Goal: Task Accomplishment & Management: Use online tool/utility

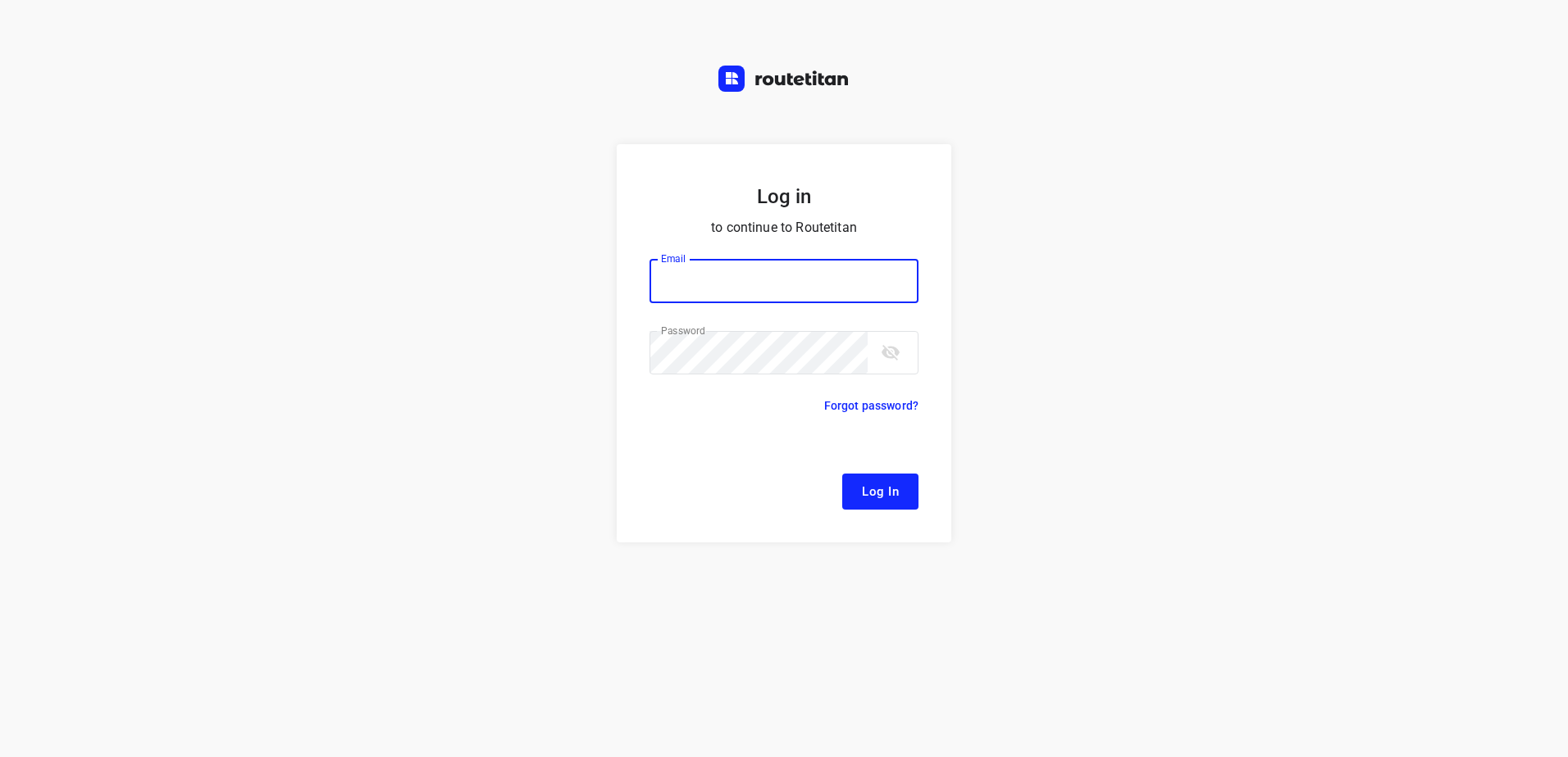
type input "[EMAIL_ADDRESS][DOMAIN_NAME]"
click at [873, 500] on span "Log In" at bounding box center [881, 492] width 37 height 21
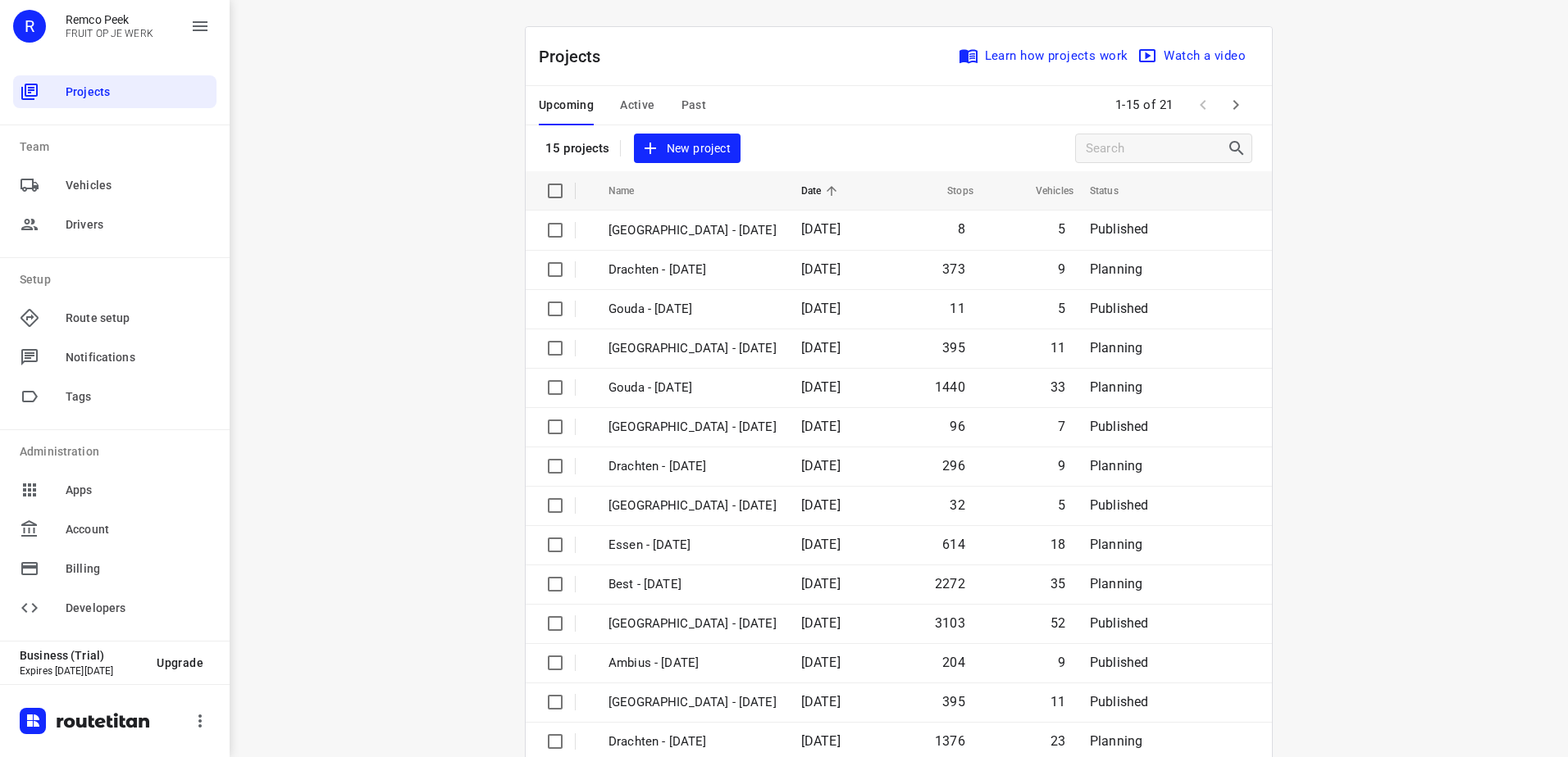
click at [692, 106] on span "Past" at bounding box center [693, 105] width 26 height 20
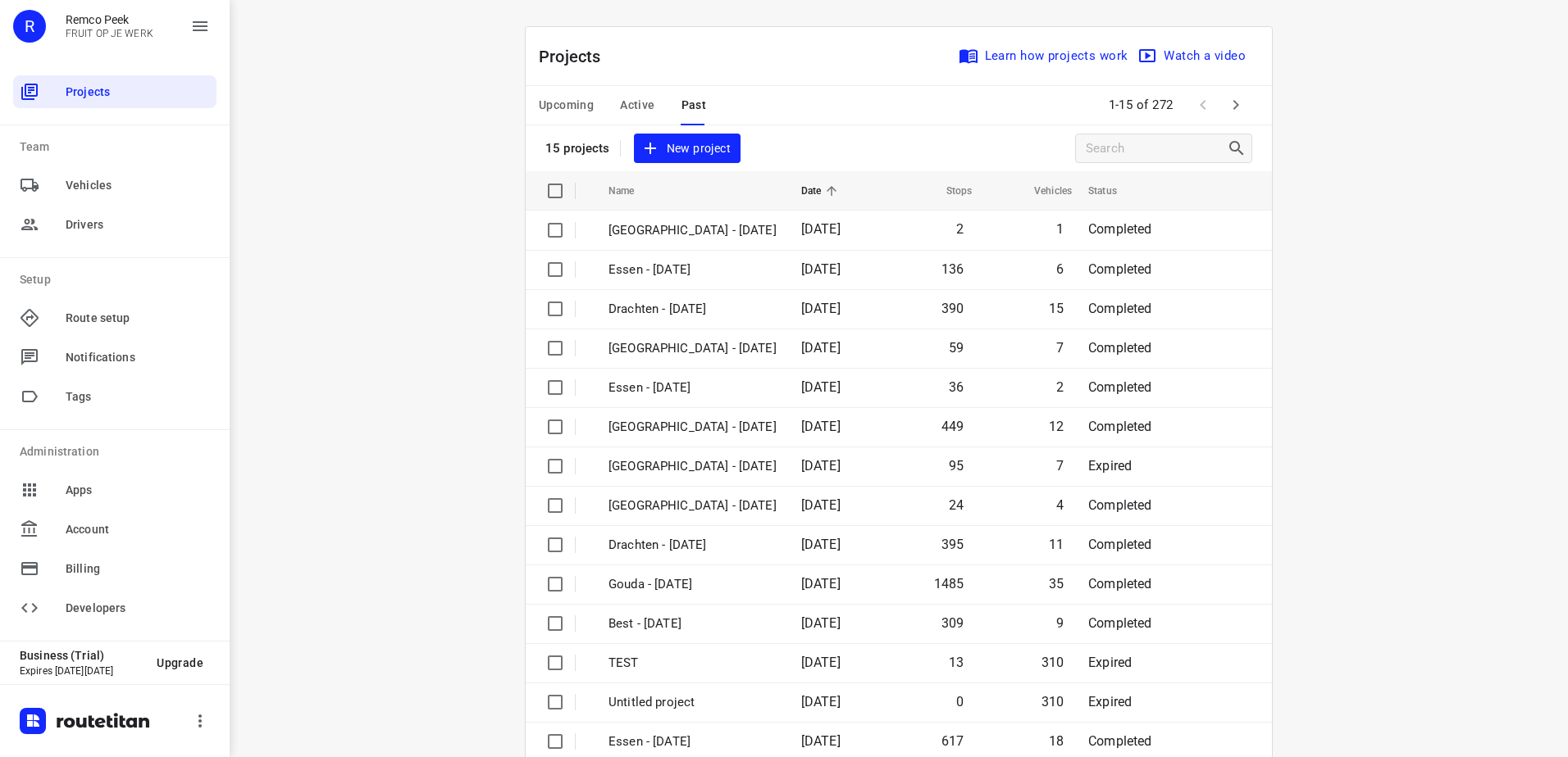
scroll to position [71, 0]
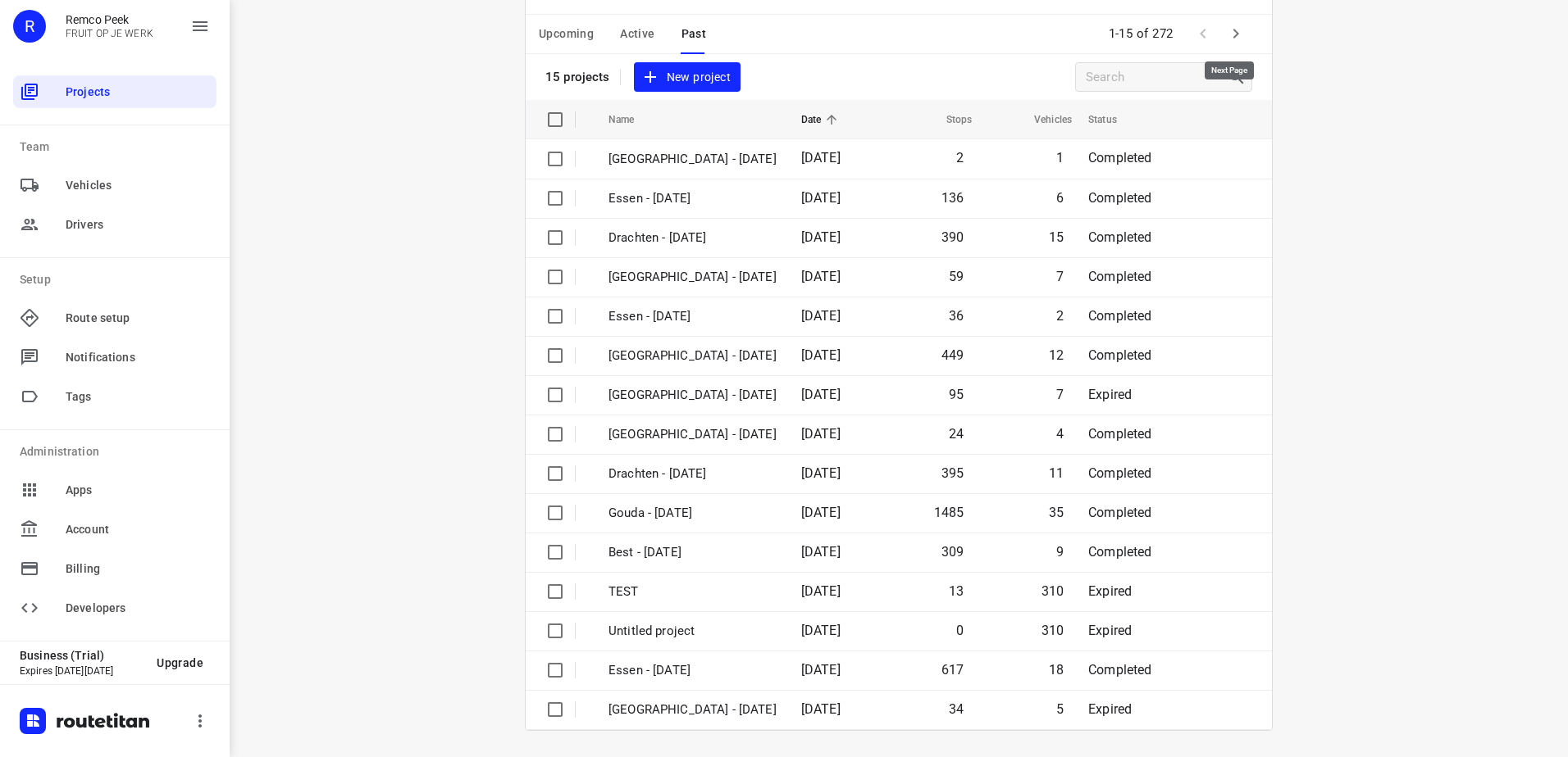
click at [1231, 31] on icon "button" at bounding box center [1236, 34] width 20 height 20
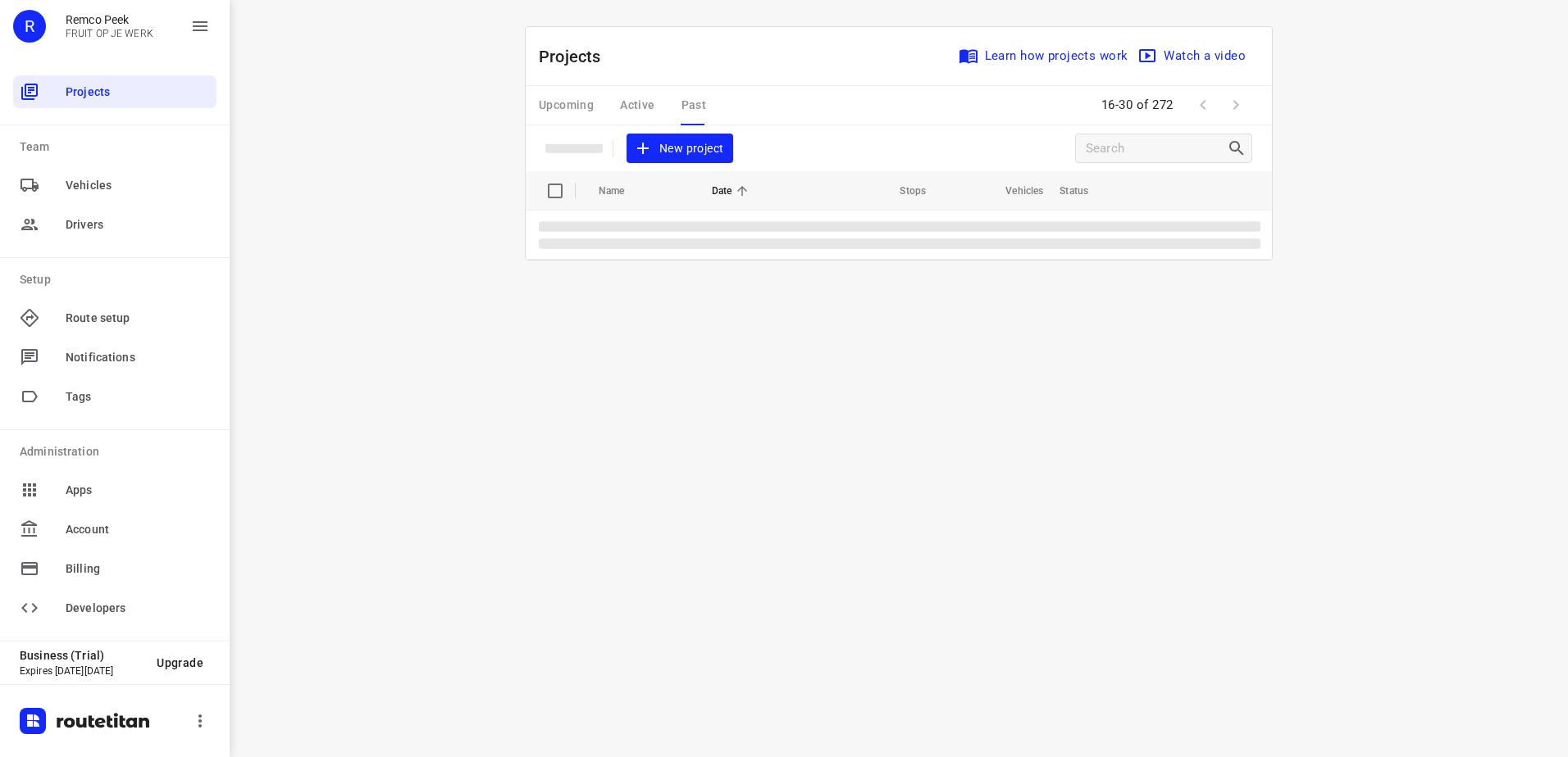
scroll to position [0, 0]
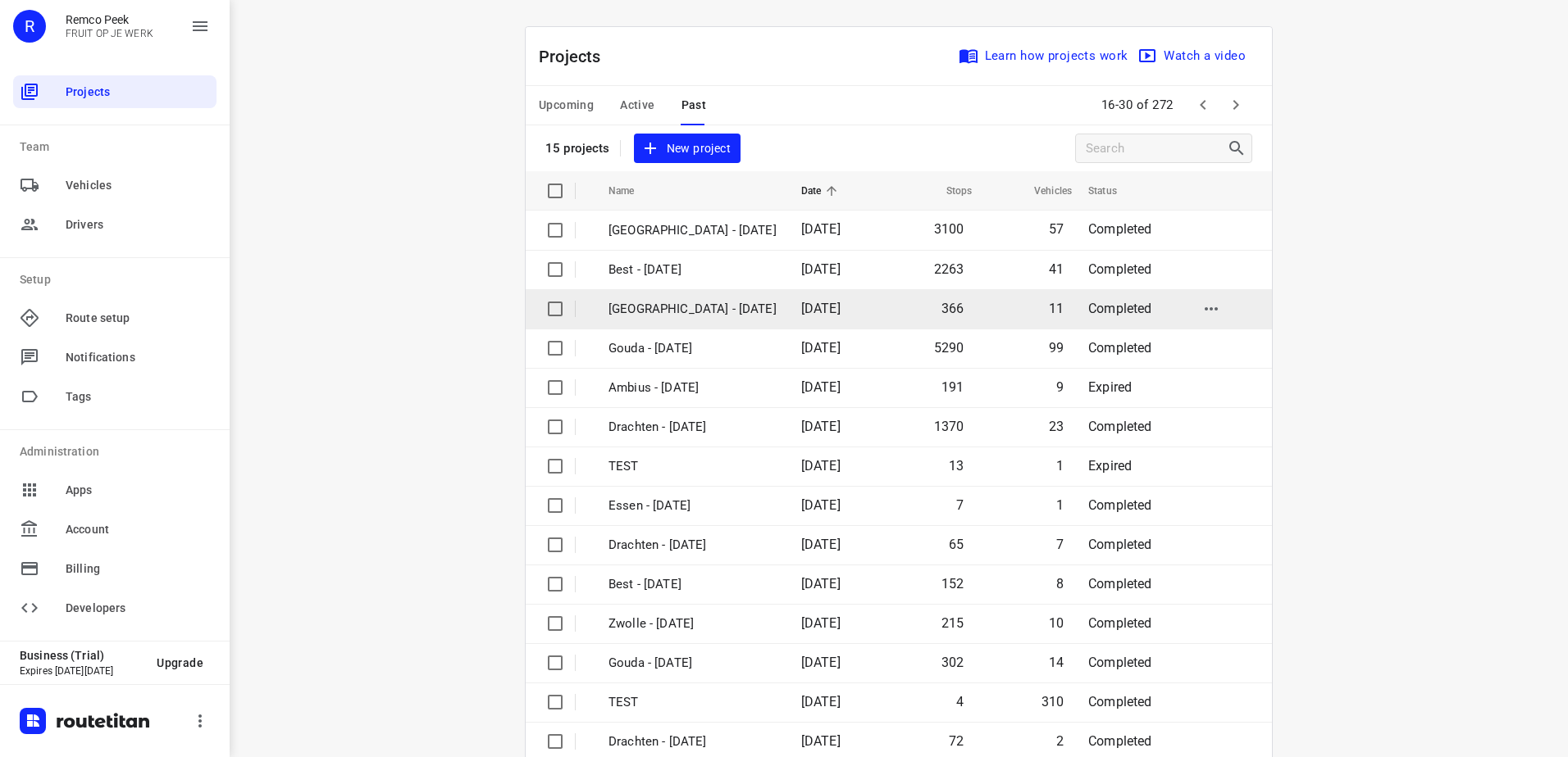
click at [705, 319] on td "[GEOGRAPHIC_DATA] - [DATE]" at bounding box center [690, 309] width 196 height 39
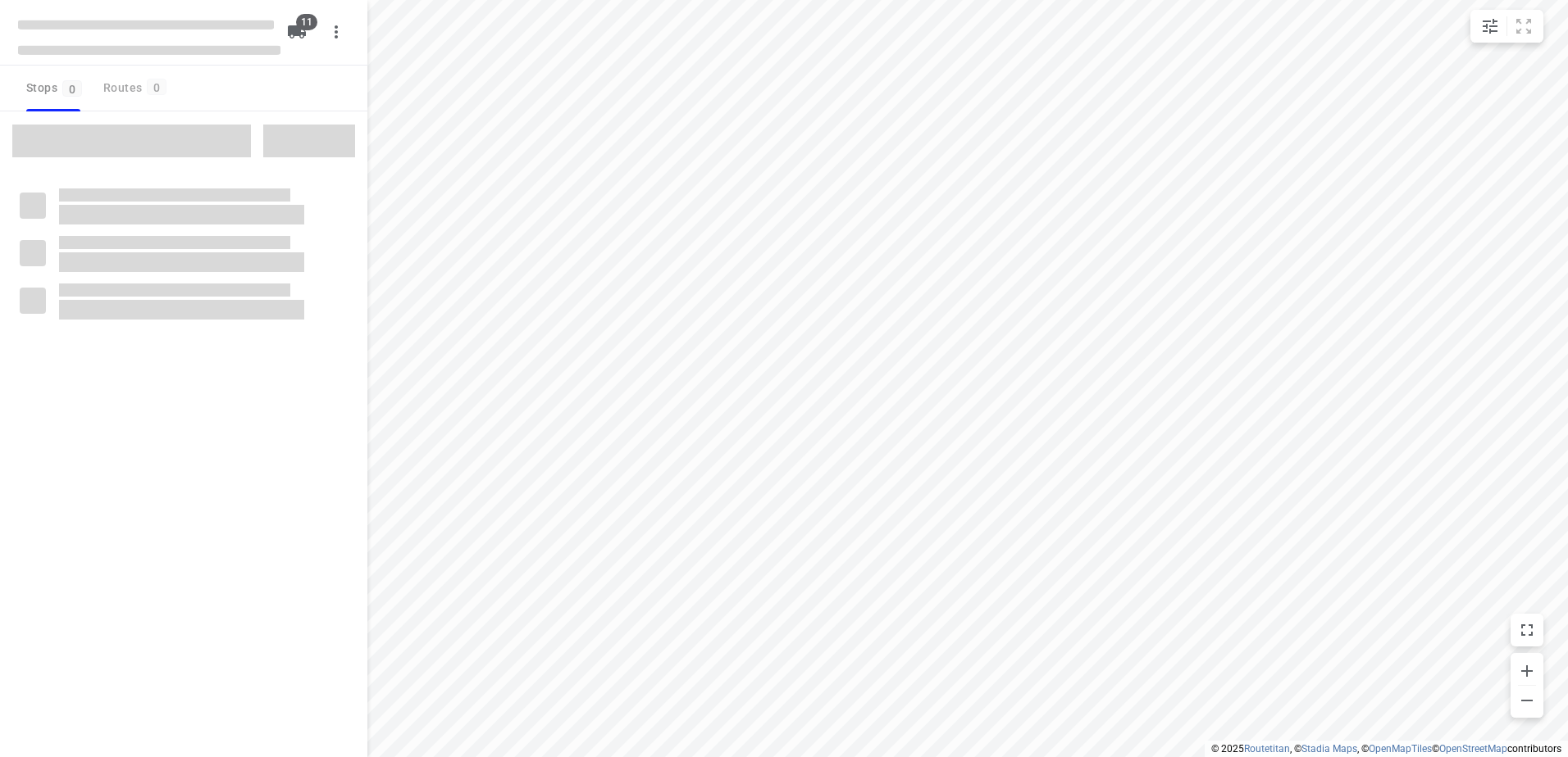
checkbox input "true"
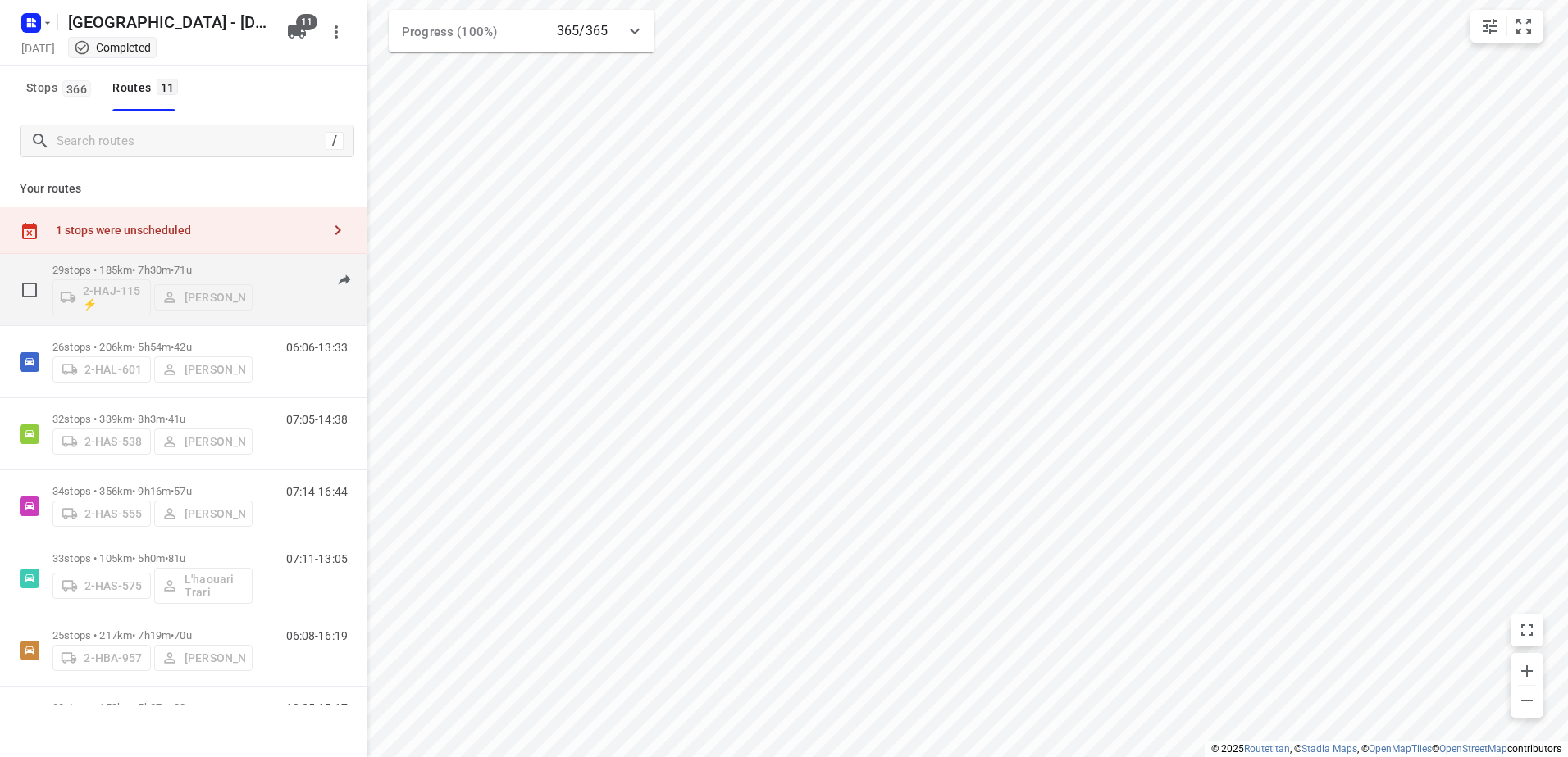
click at [146, 276] on div "2-HAJ-115 ⚡ [PERSON_NAME]" at bounding box center [152, 296] width 200 height 39
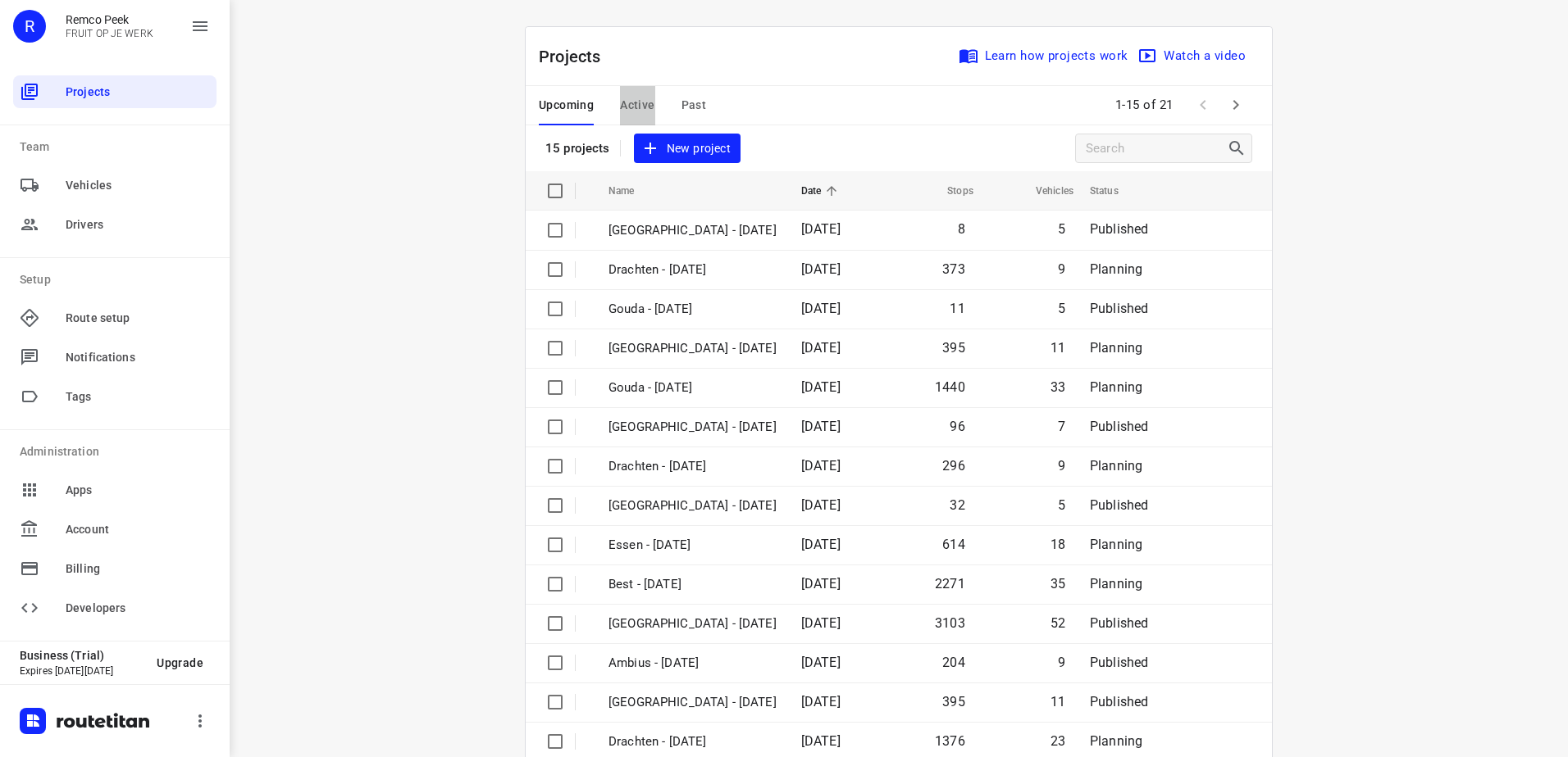
click at [626, 113] on span "Active" at bounding box center [637, 105] width 35 height 20
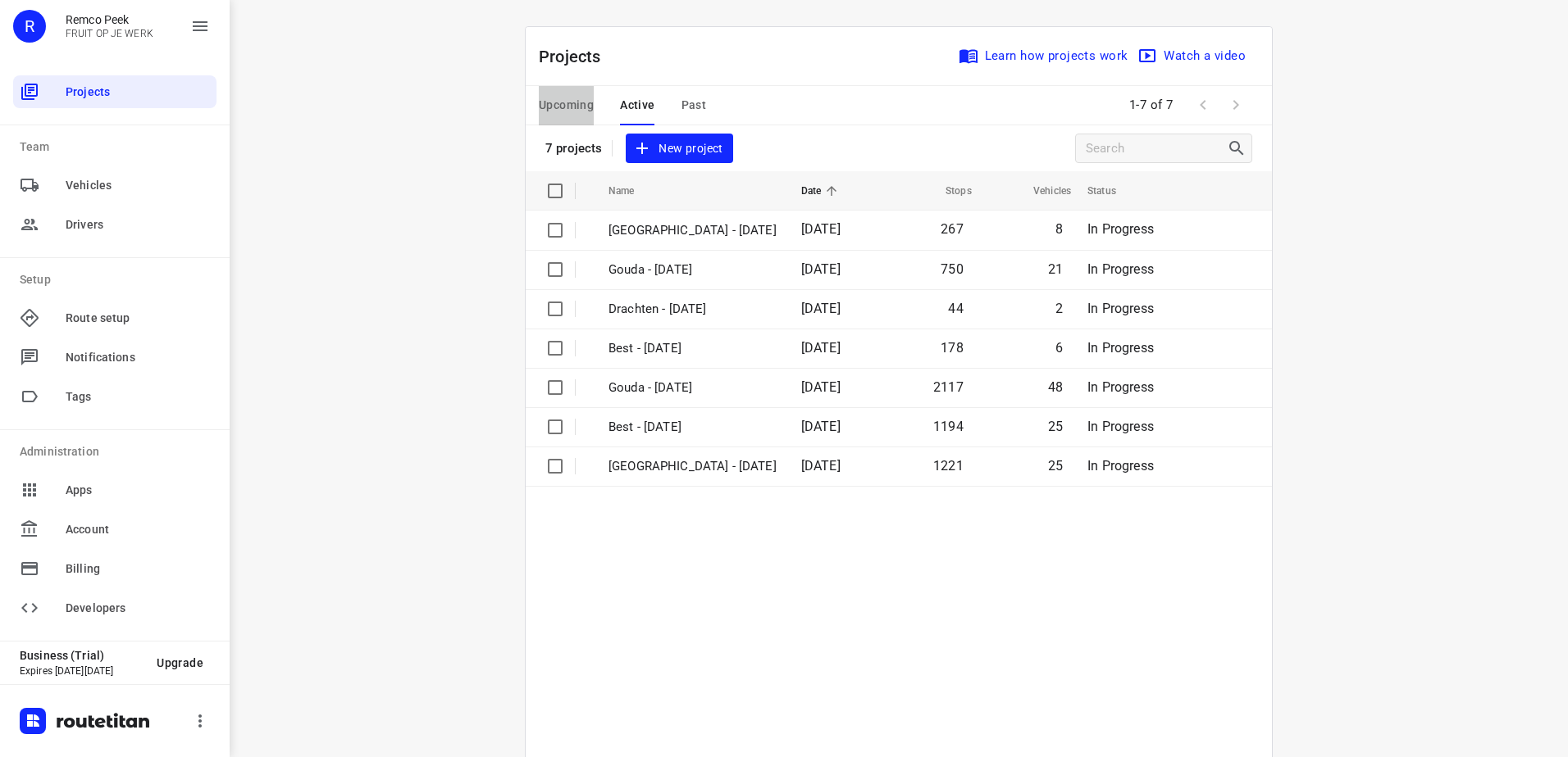
click at [547, 119] on button "Upcoming" at bounding box center [566, 106] width 55 height 39
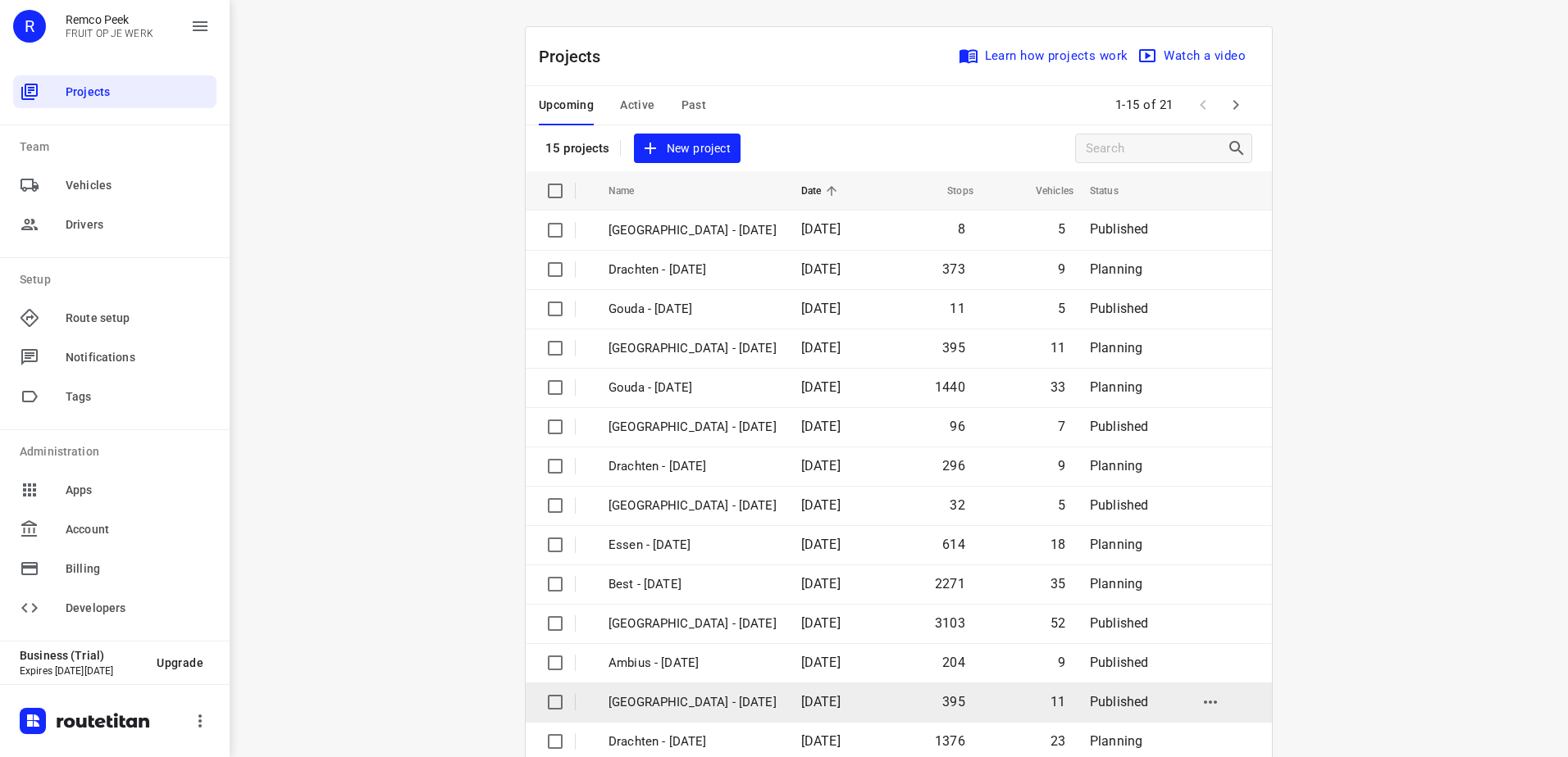
click at [630, 698] on p "[GEOGRAPHIC_DATA] - [DATE]" at bounding box center [692, 702] width 168 height 19
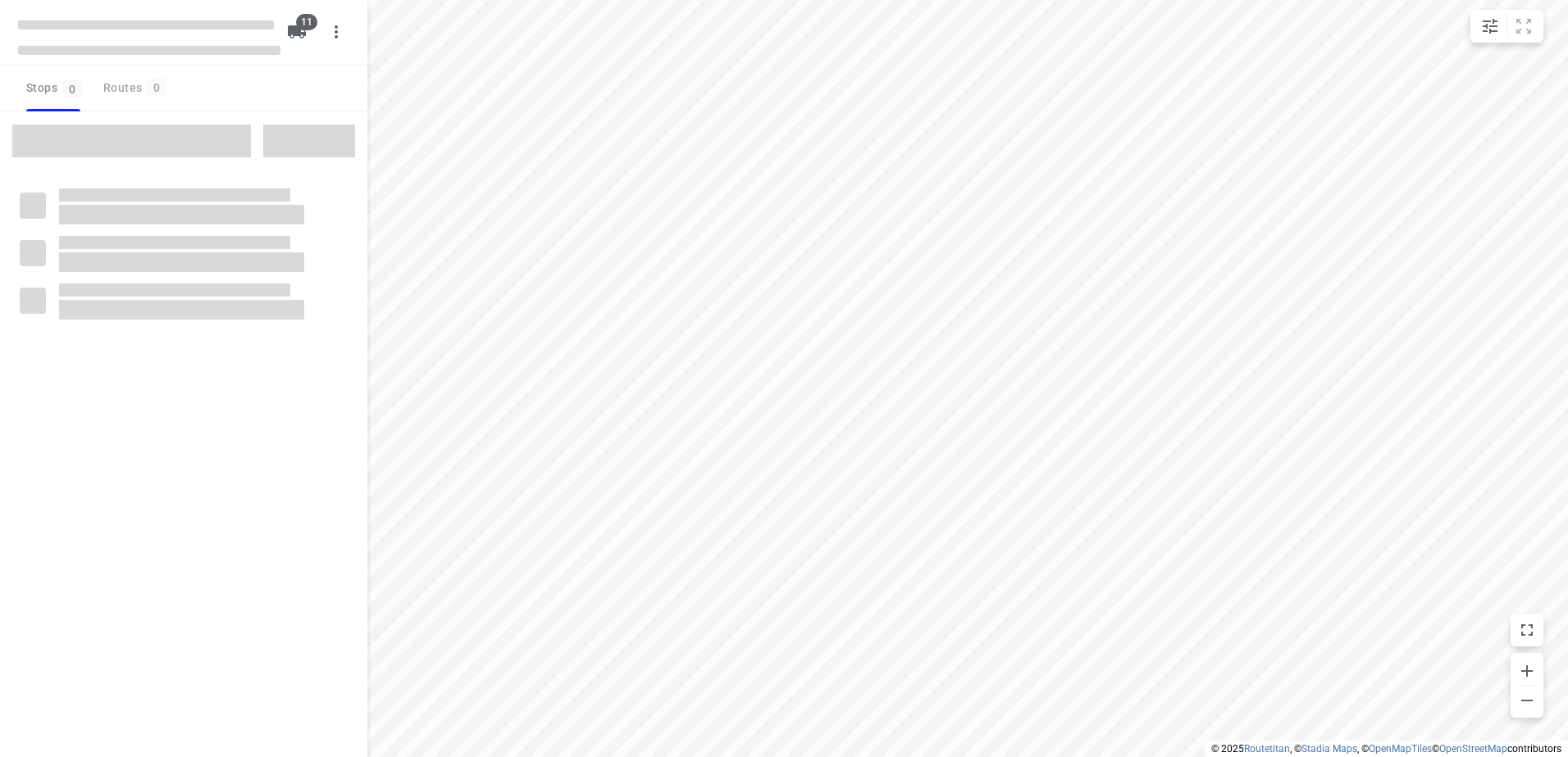
checkbox input "true"
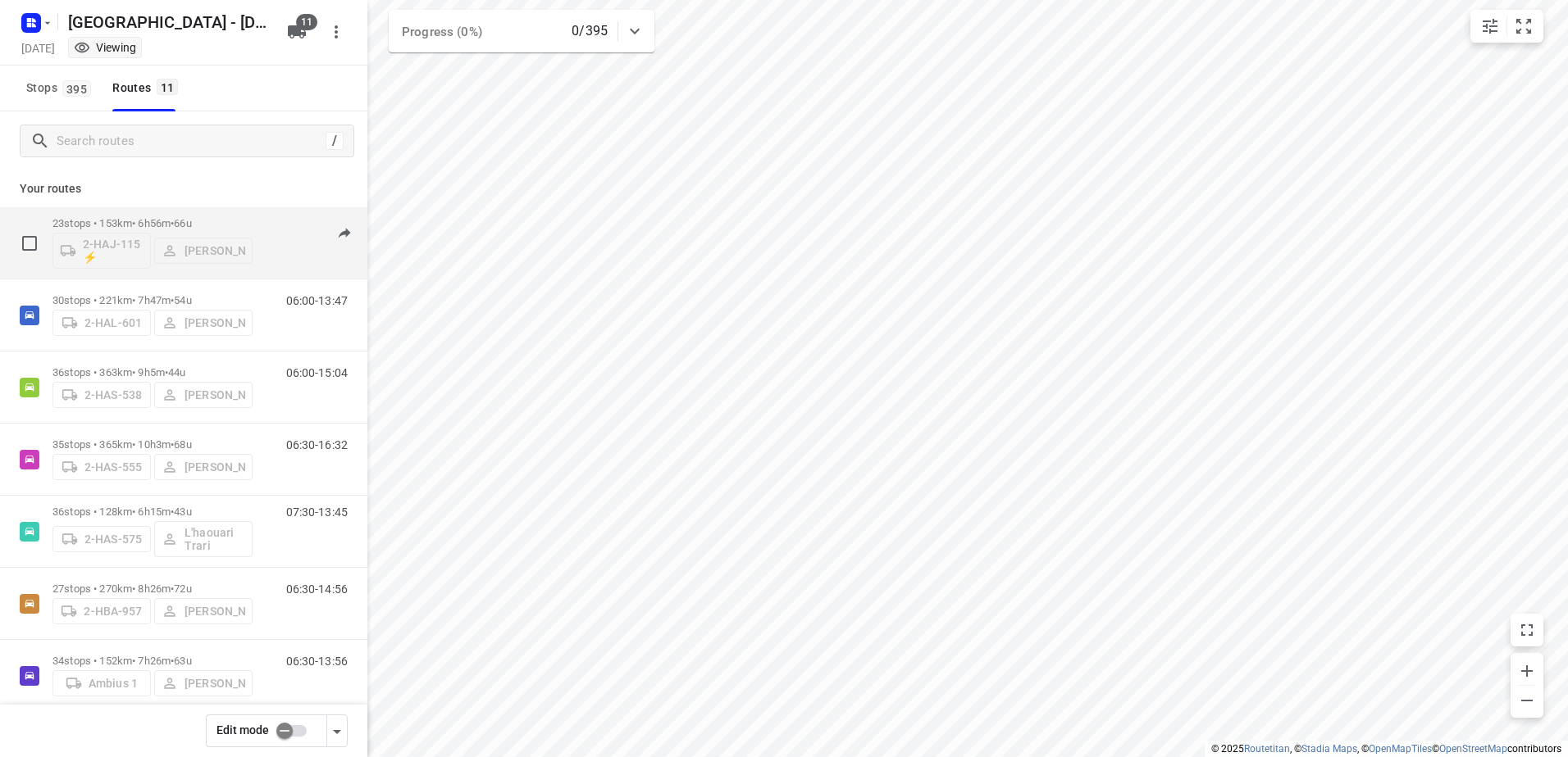
click at [181, 248] on div "2-HAJ-115 ⚡ [PERSON_NAME]" at bounding box center [152, 249] width 200 height 39
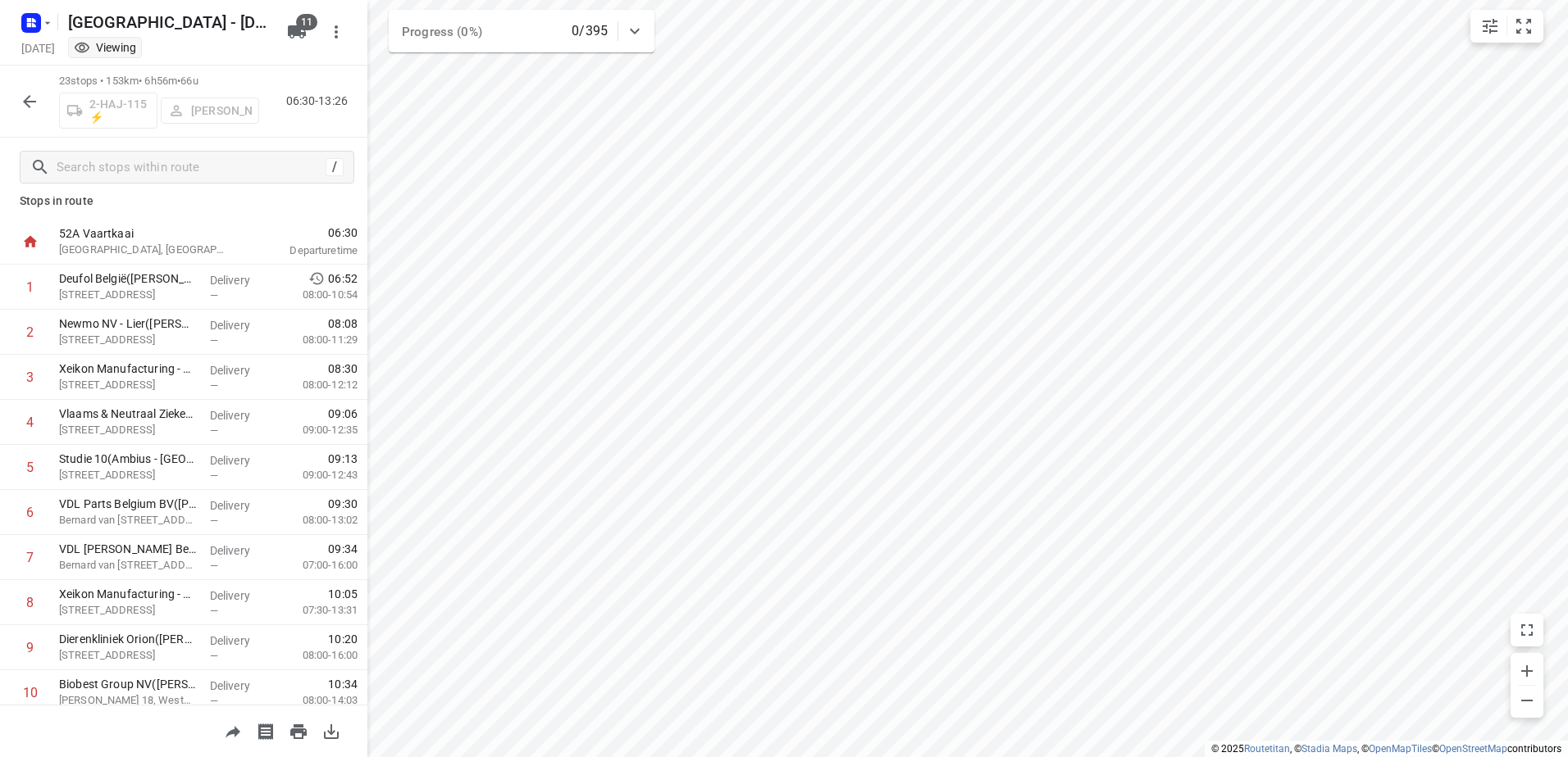
scroll to position [10, 0]
click at [42, 103] on button "button" at bounding box center [29, 101] width 33 height 33
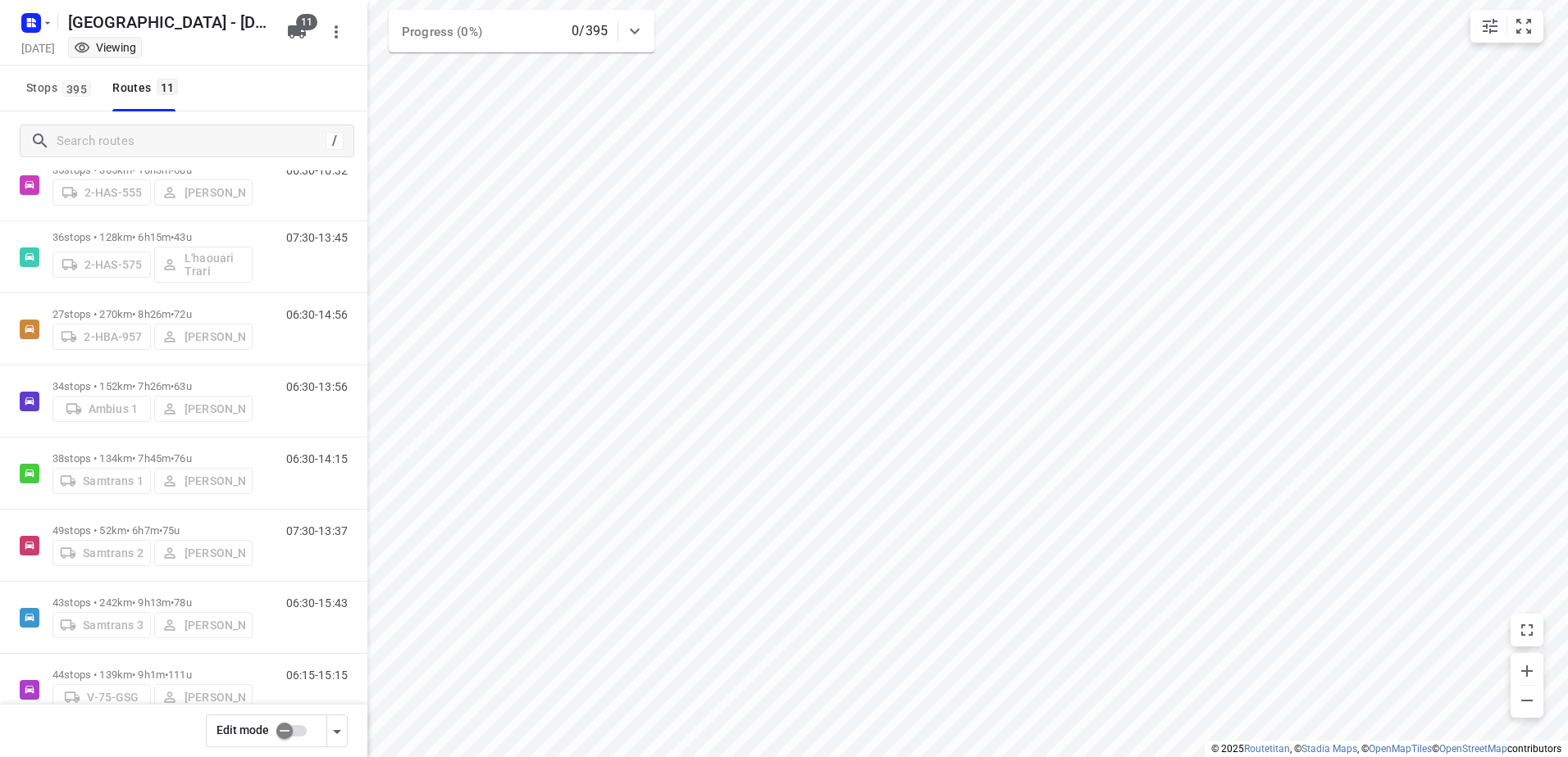
scroll to position [272, 0]
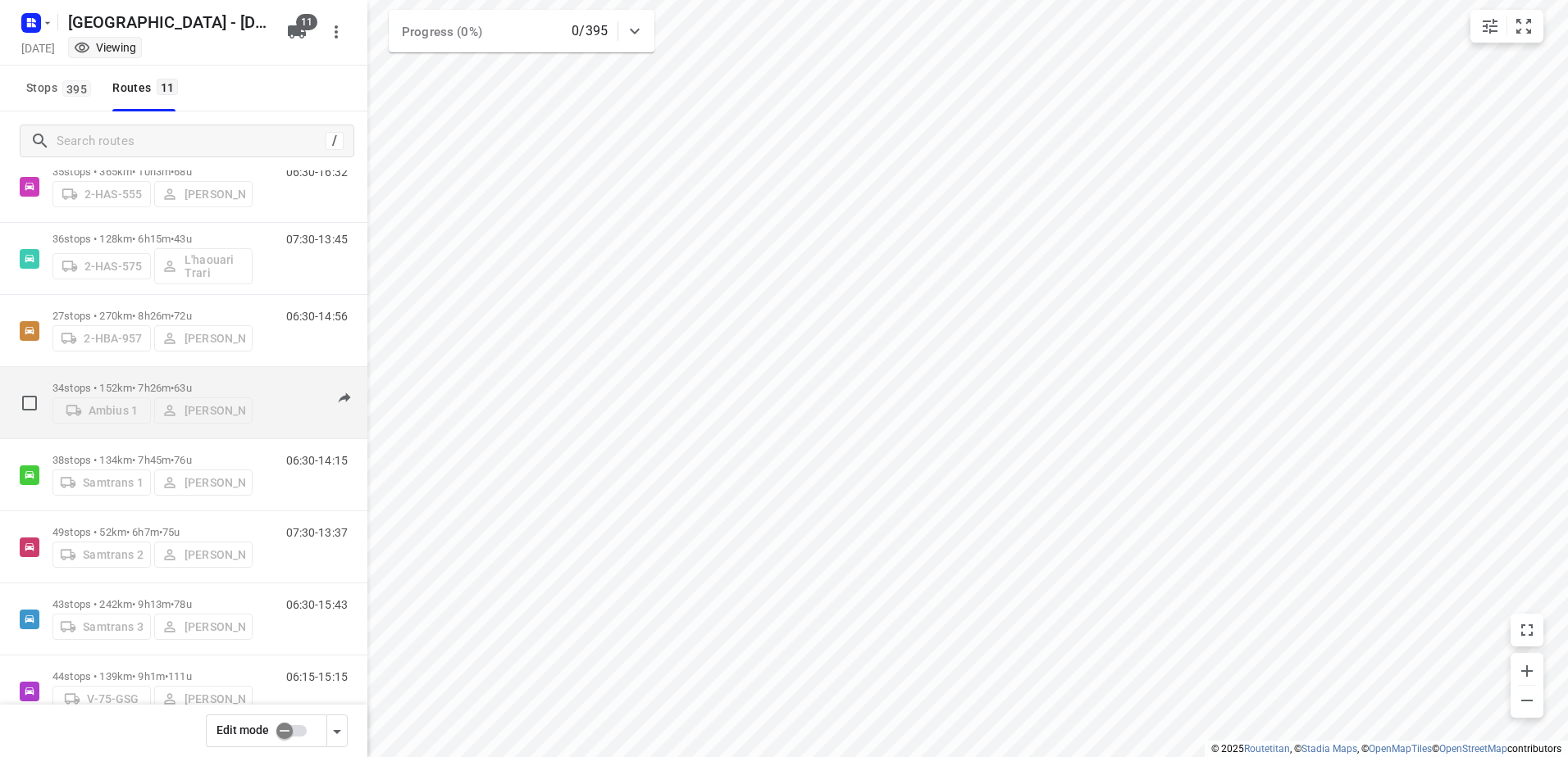
click at [116, 385] on p "34 stops • 152km • 7h26m • 63u" at bounding box center [152, 388] width 200 height 12
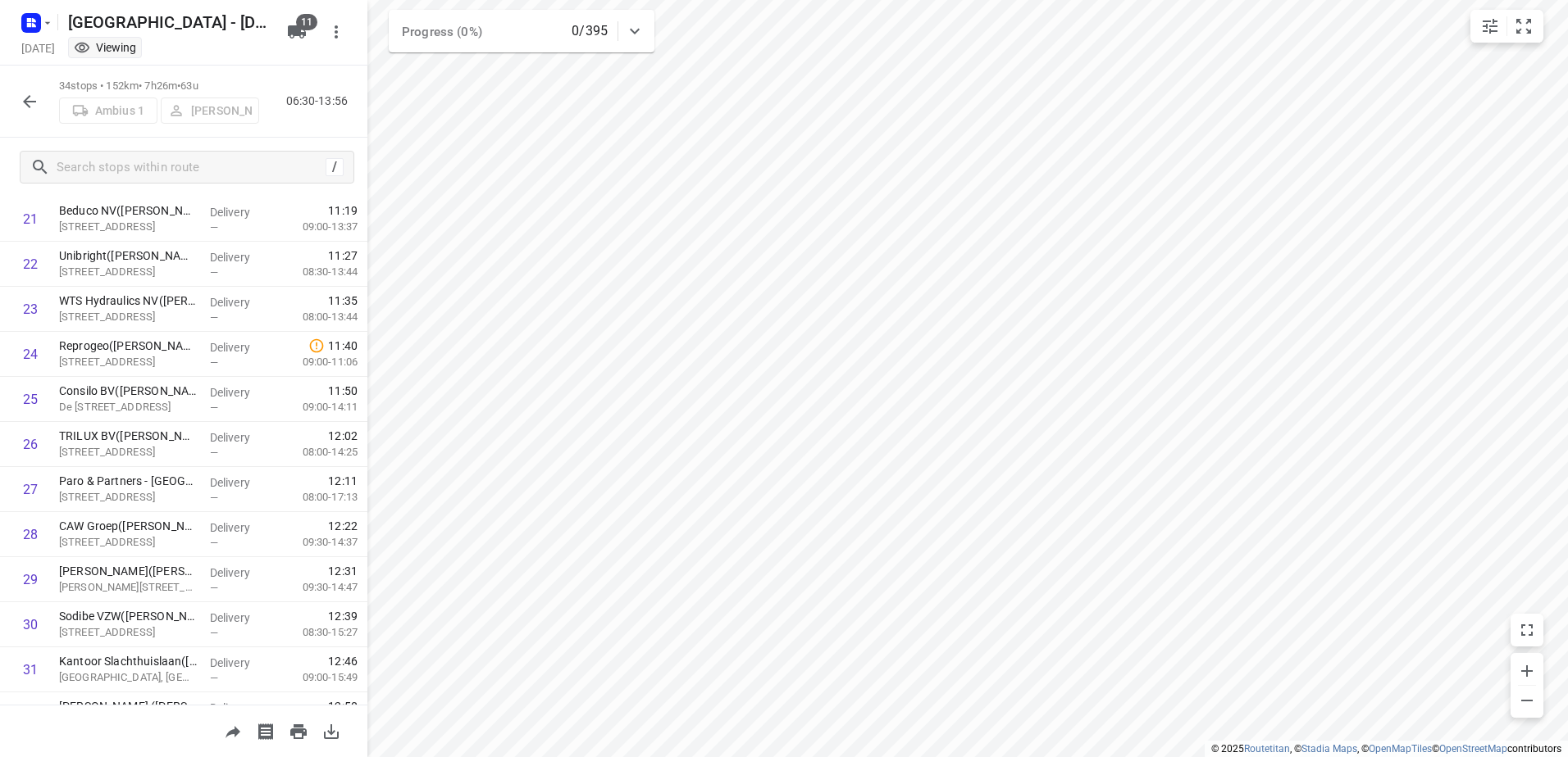
scroll to position [1151, 0]
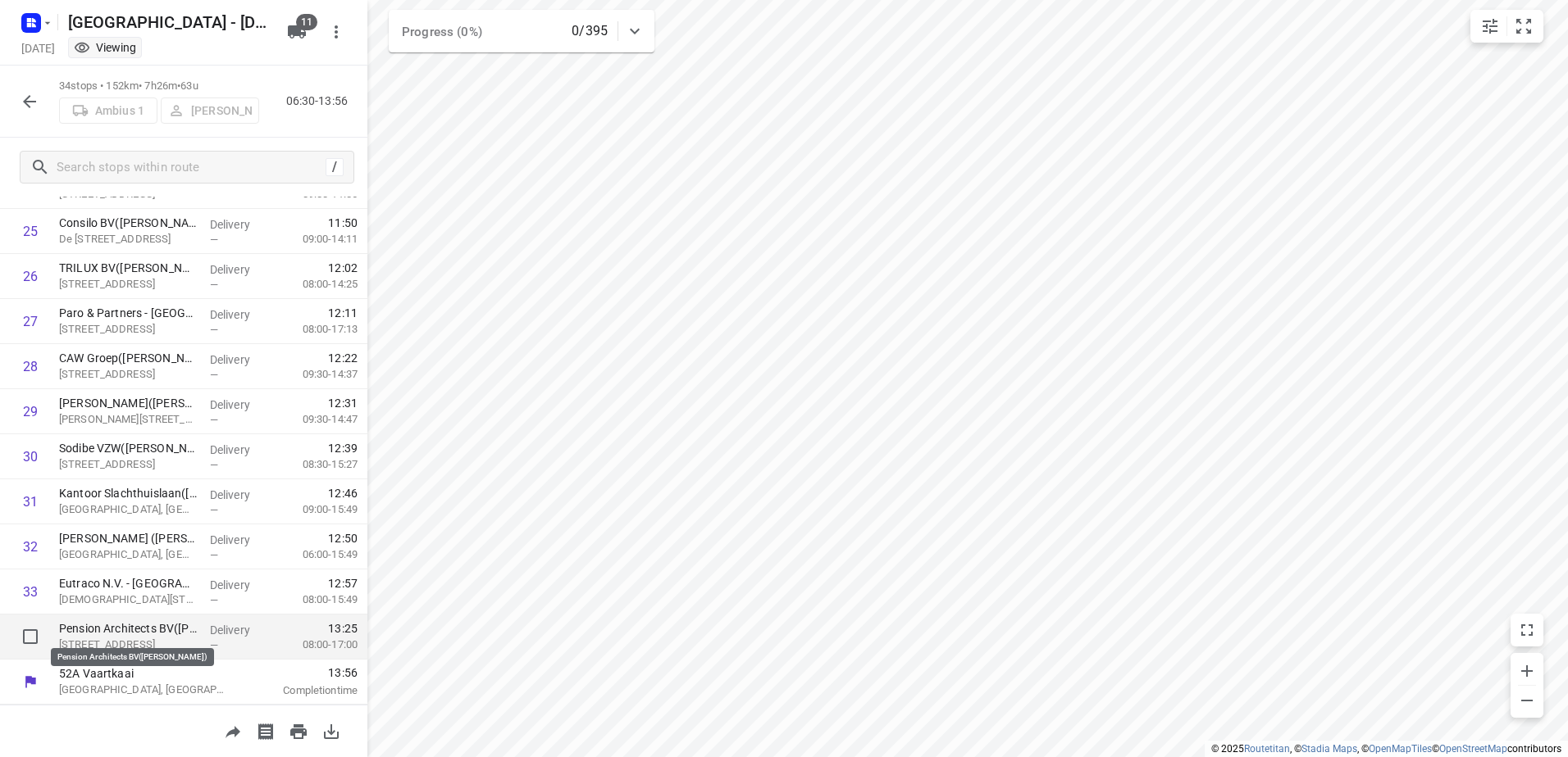
click at [165, 631] on p "Pension Architects BV(Isabella Leys)" at bounding box center [127, 628] width 138 height 16
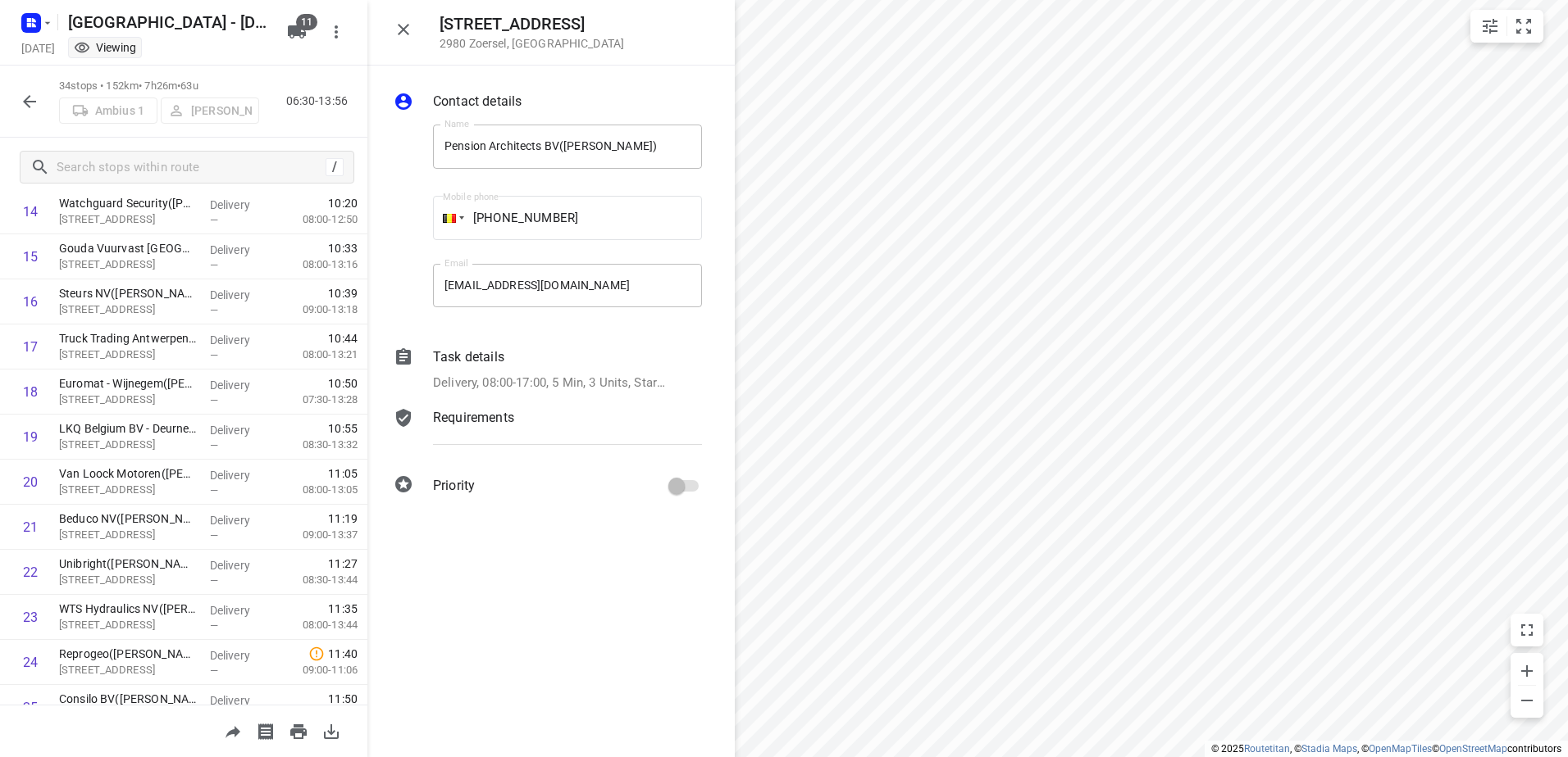
scroll to position [659, 0]
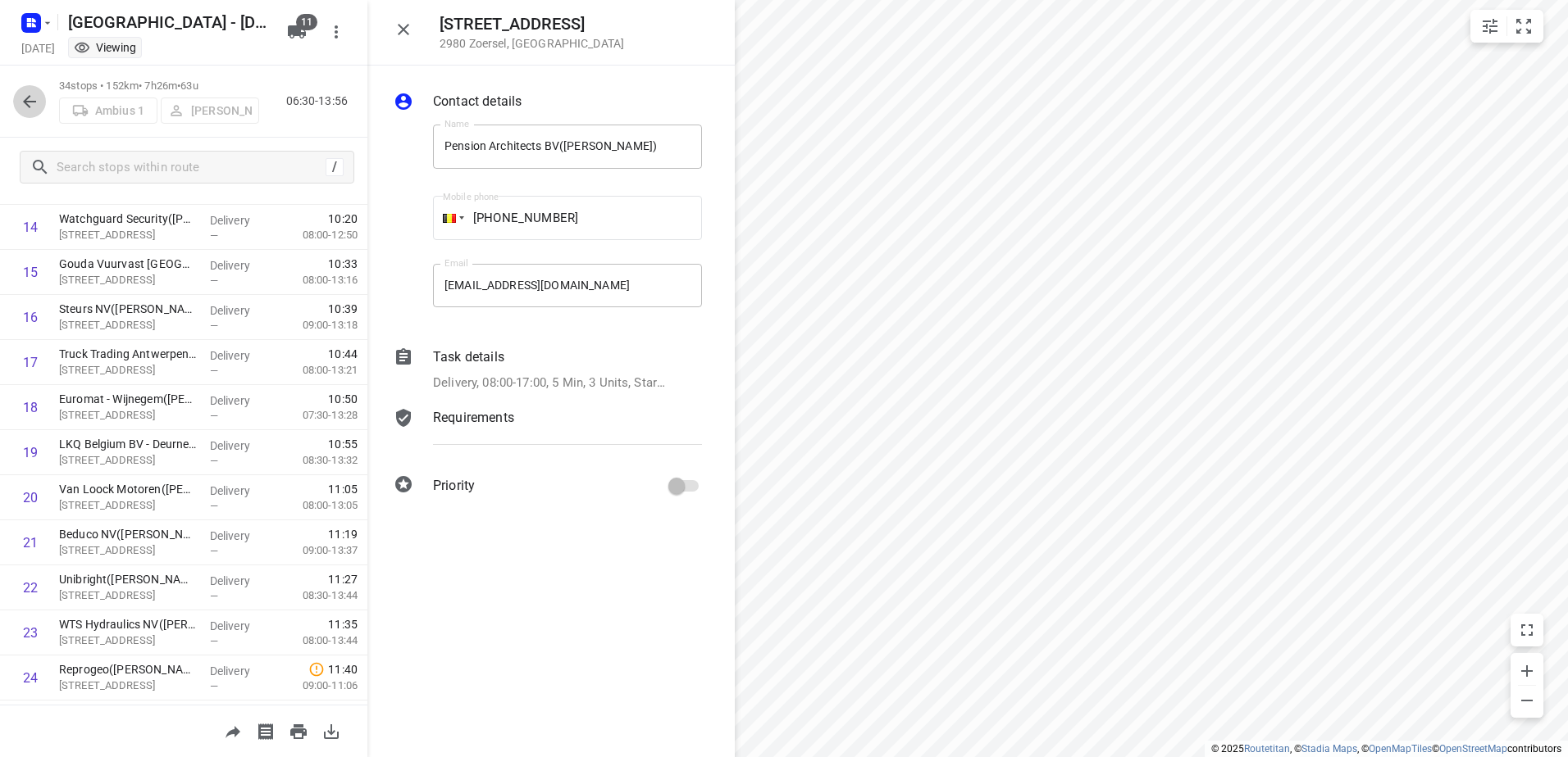
click at [32, 99] on icon "button" at bounding box center [29, 101] width 20 height 20
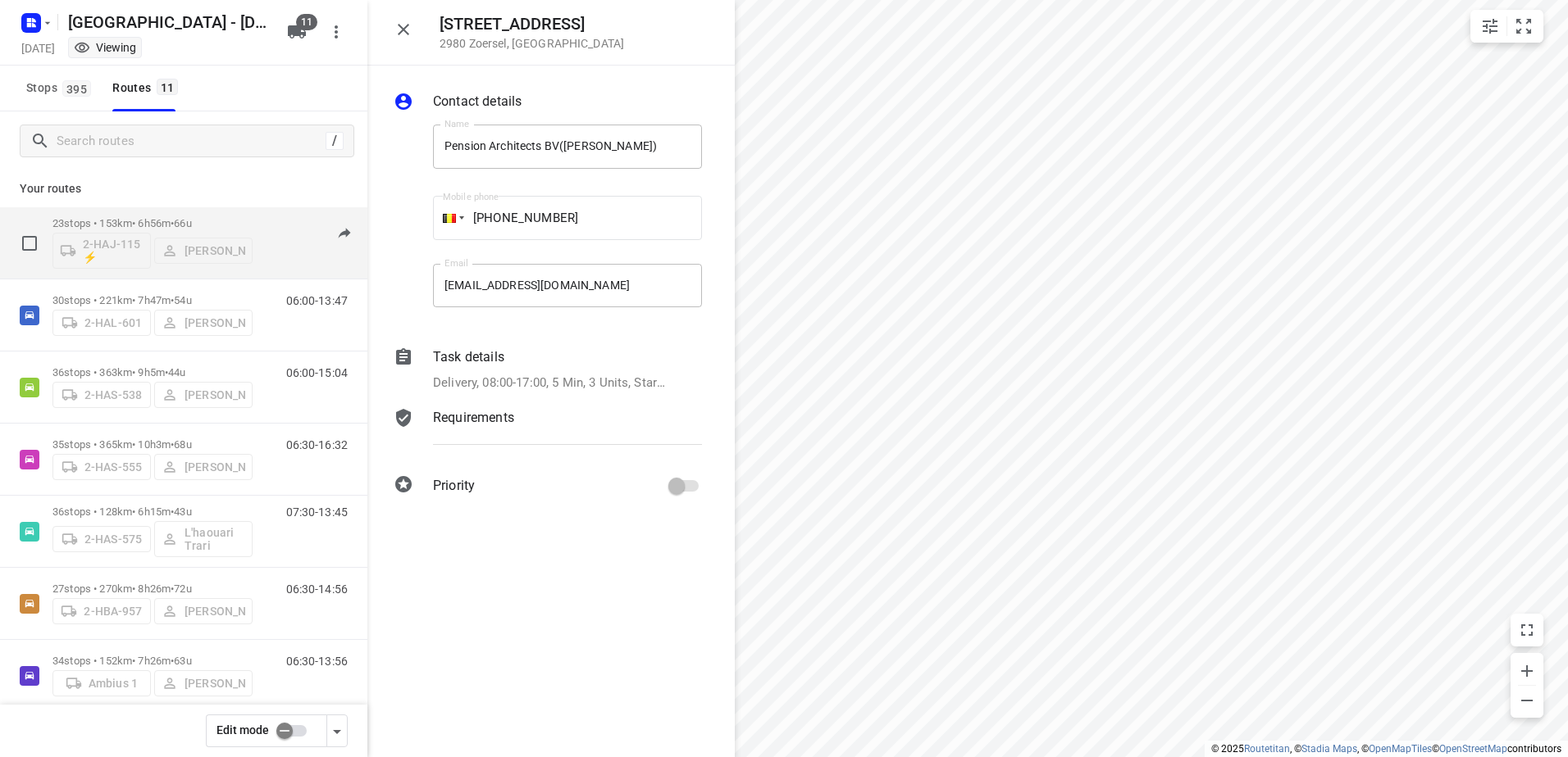
click at [123, 228] on p "23 stops • 153km • 6h56m • 66u" at bounding box center [152, 224] width 200 height 12
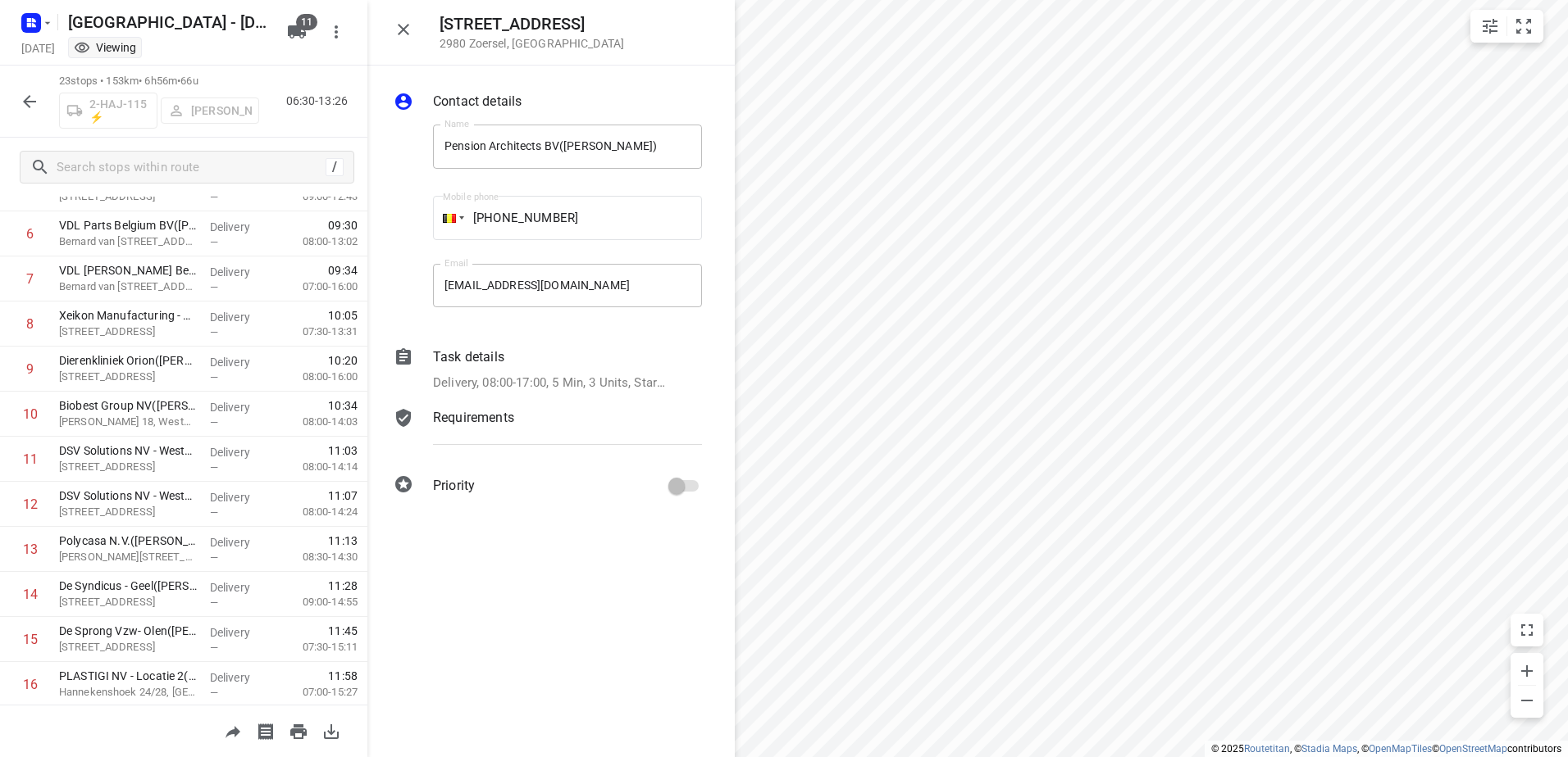
scroll to position [248, 0]
click at [28, 103] on icon "button" at bounding box center [29, 101] width 20 height 20
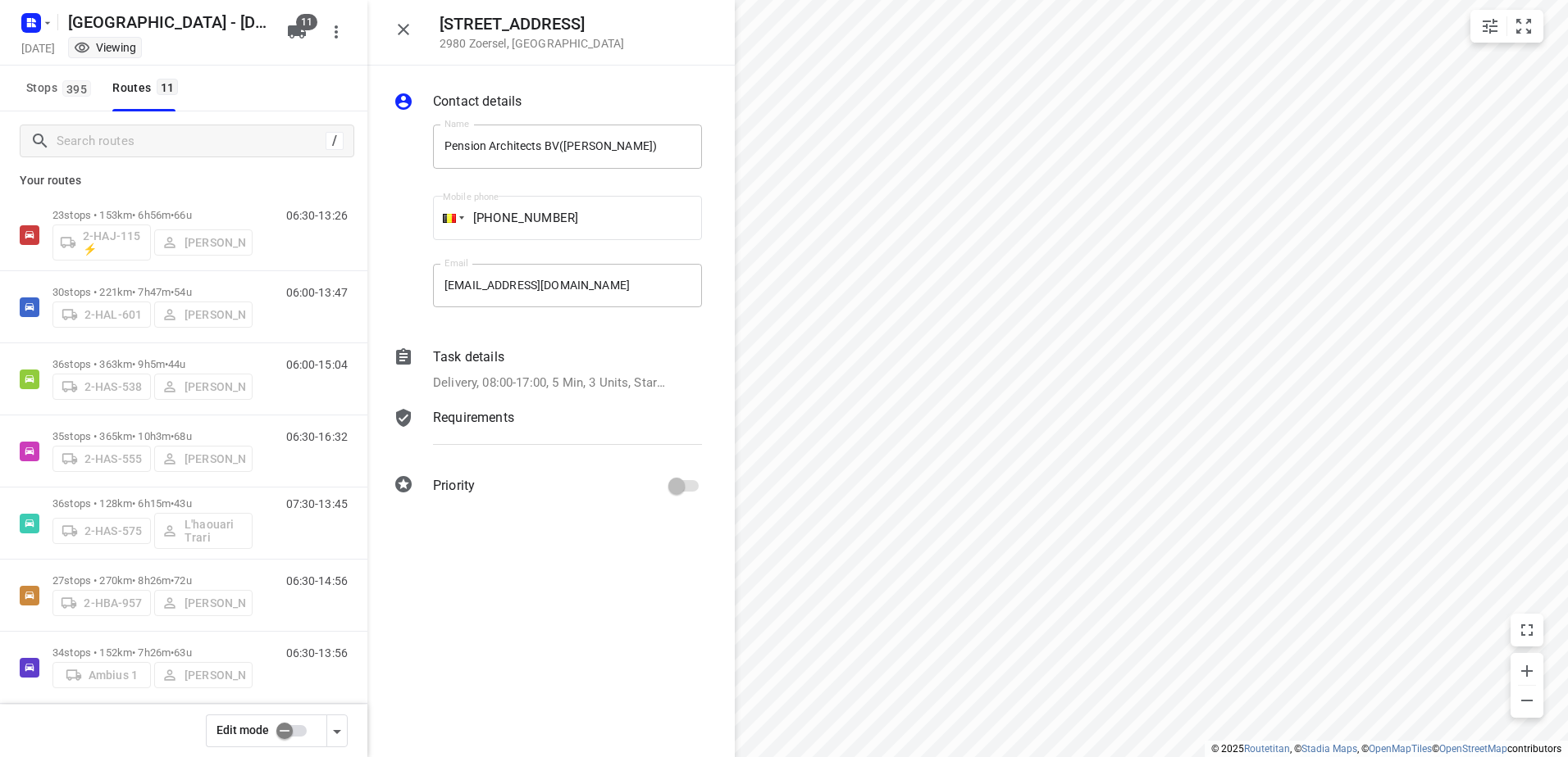
scroll to position [0, 0]
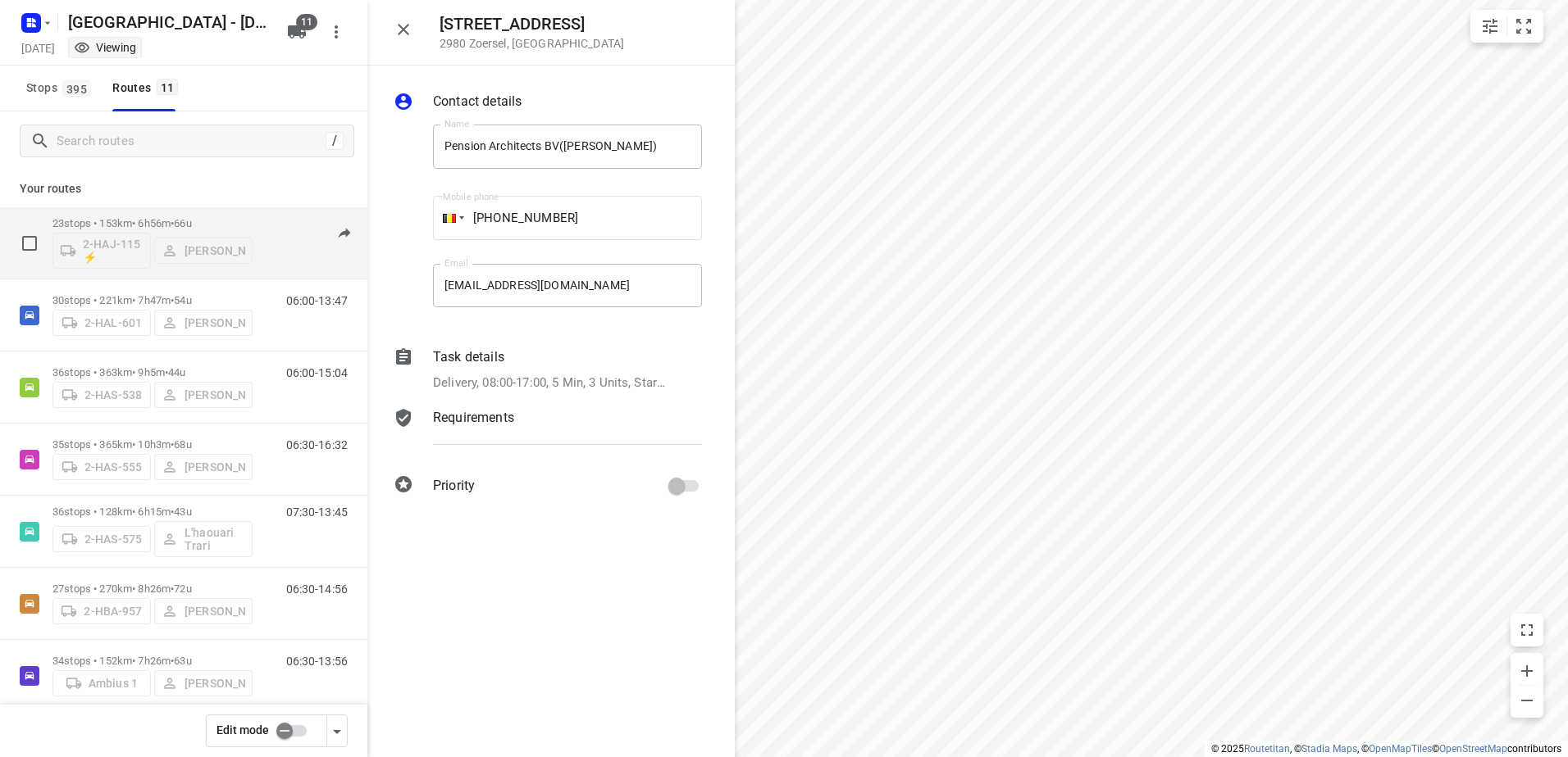
click at [163, 218] on p "23 stops • 153km • 6h56m • 66u" at bounding box center [152, 224] width 200 height 12
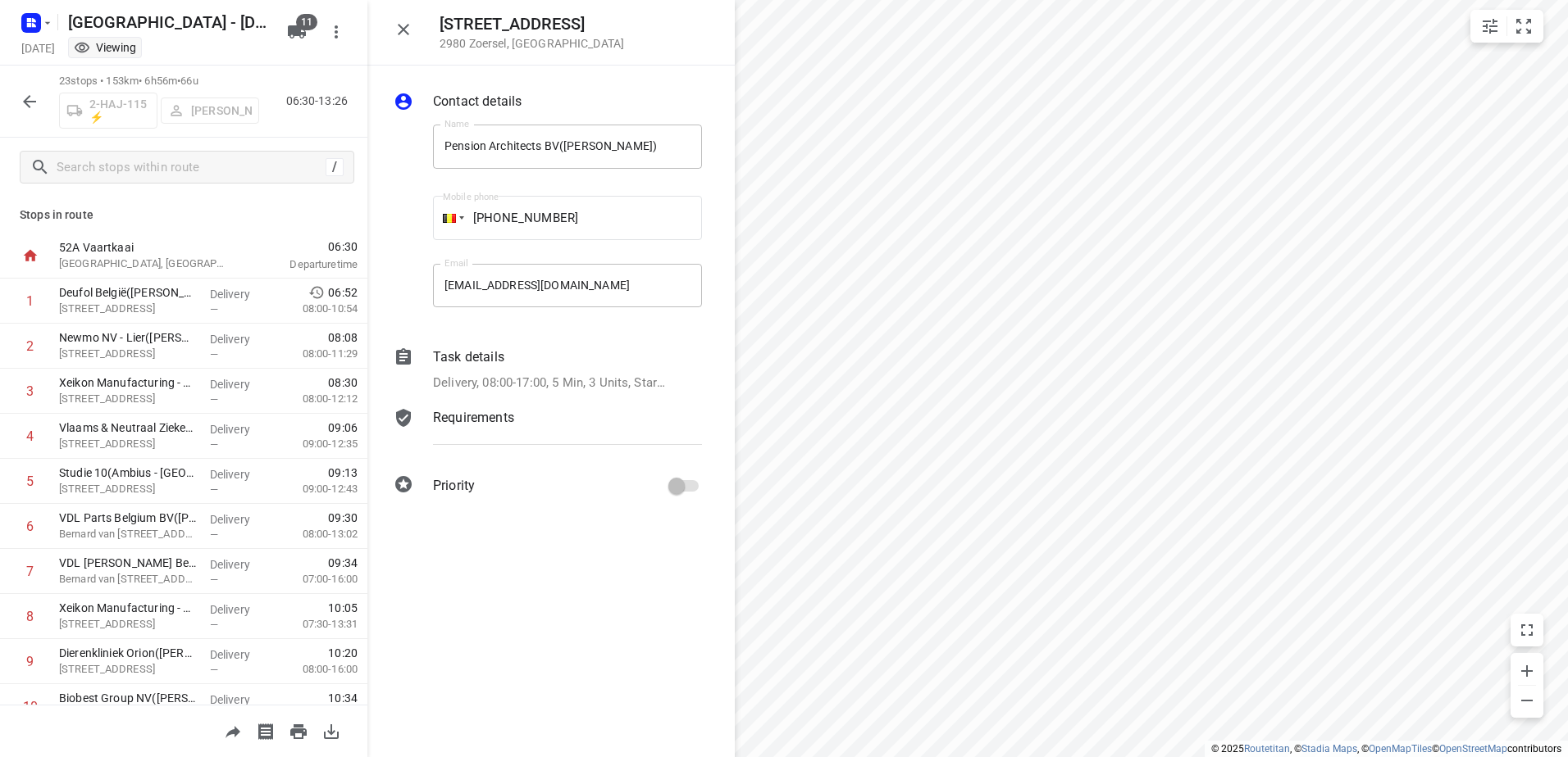
click at [28, 98] on icon "button" at bounding box center [29, 101] width 13 height 13
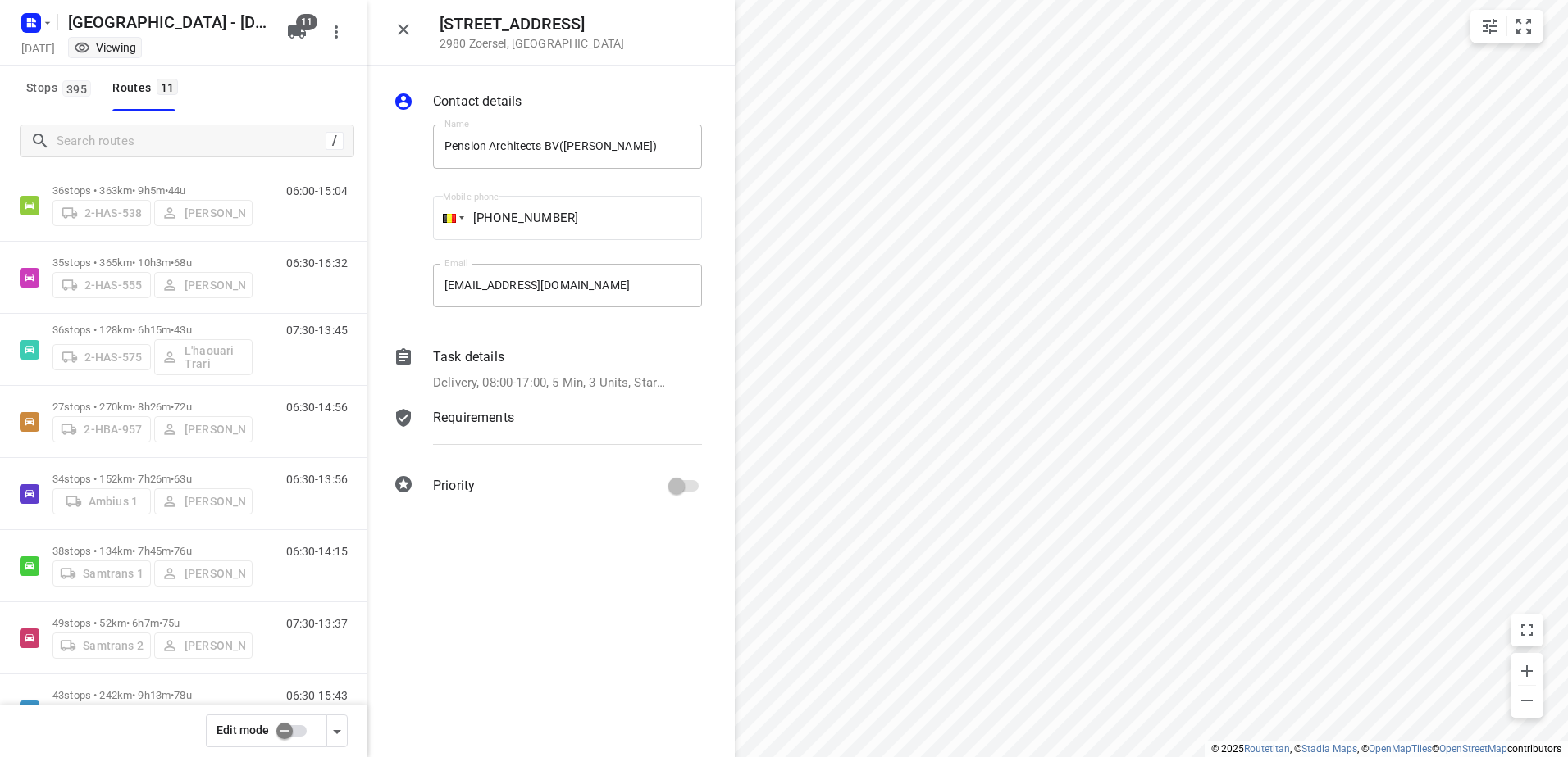
scroll to position [312, 0]
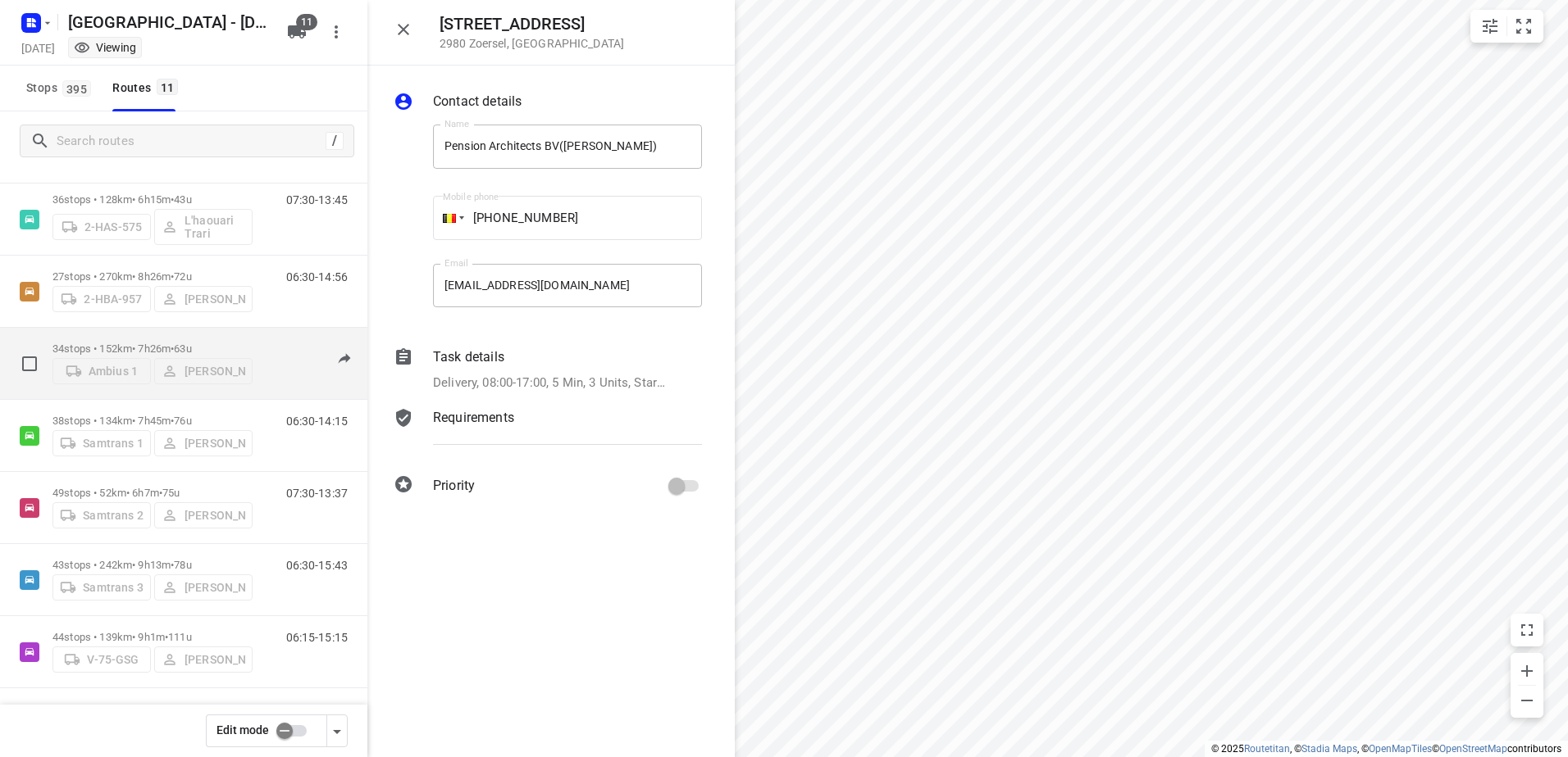
click at [105, 343] on p "34 stops • 152km • 7h26m • 63u" at bounding box center [152, 349] width 200 height 12
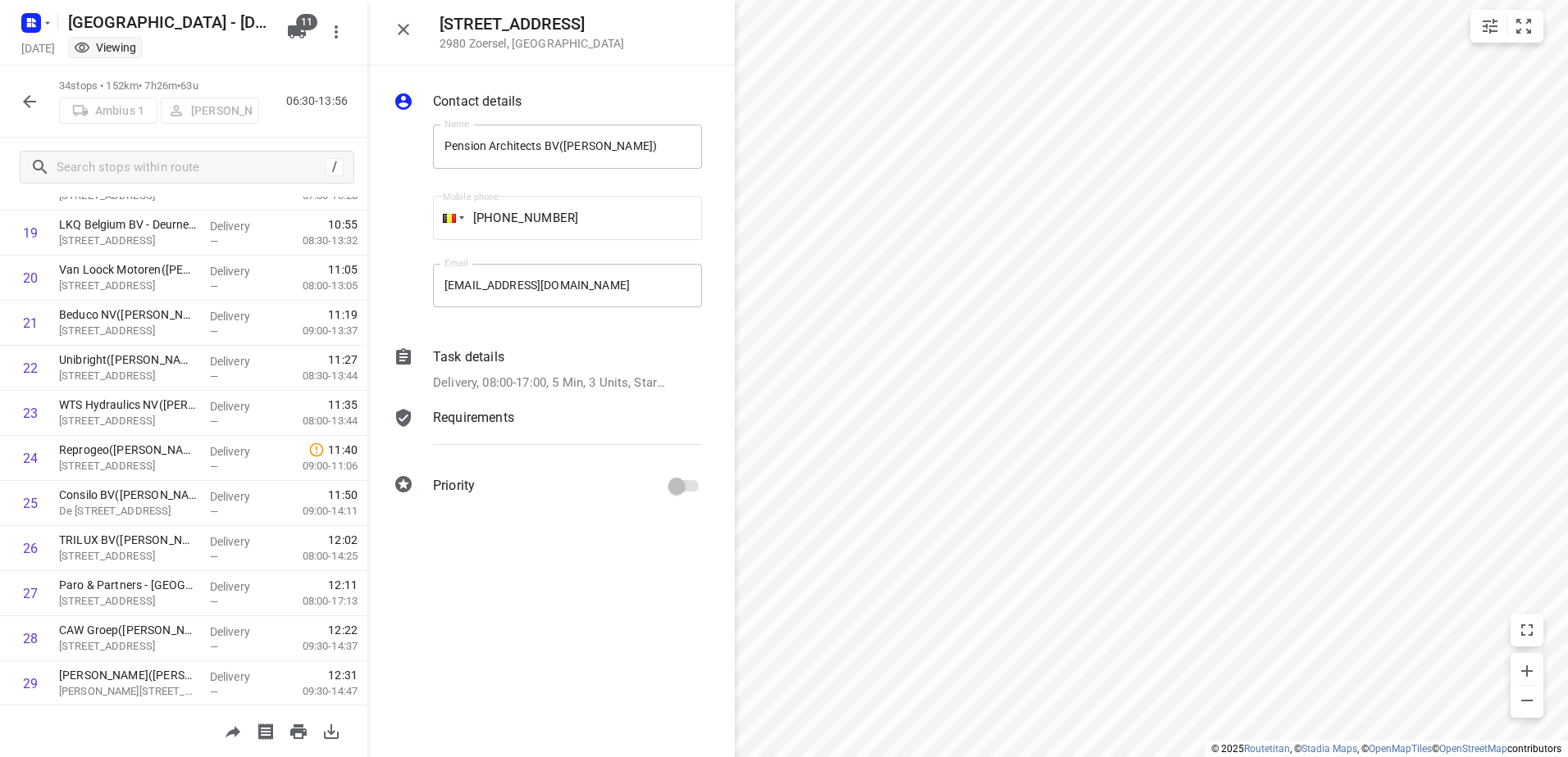
scroll to position [1151, 0]
click at [408, 32] on icon "button" at bounding box center [403, 29] width 20 height 20
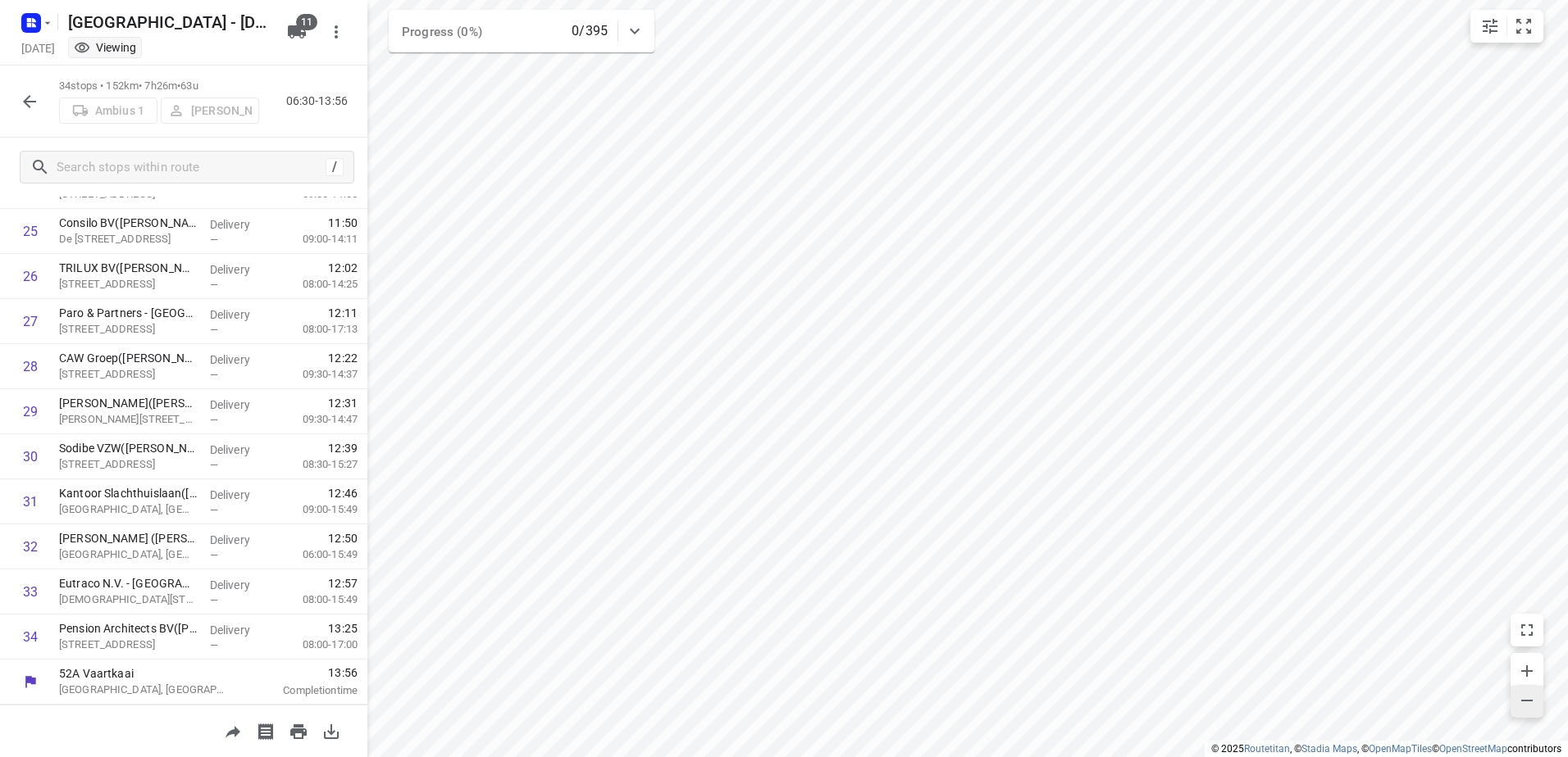
click at [1522, 698] on icon "button" at bounding box center [1526, 700] width 20 height 20
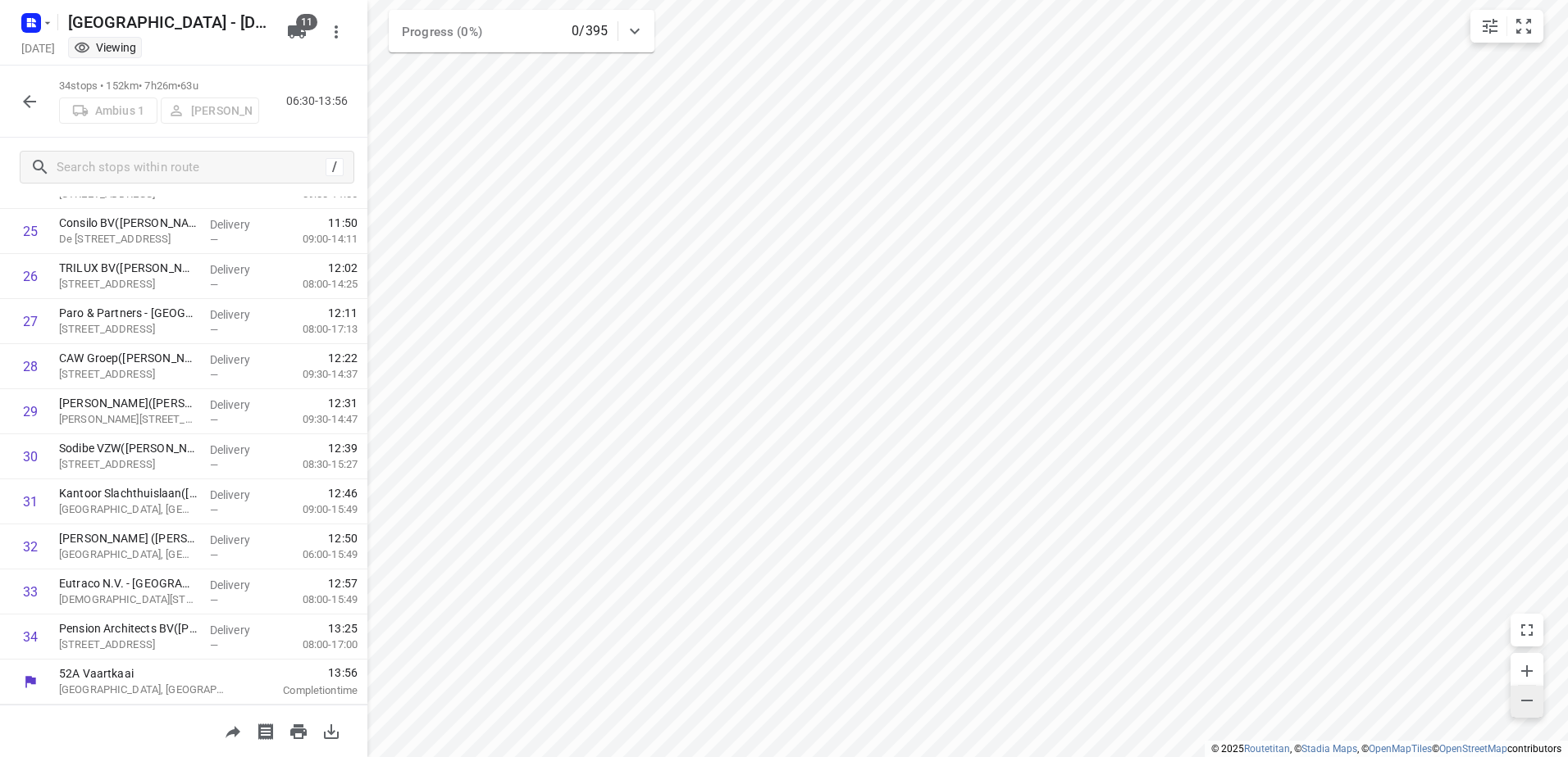
click at [1522, 698] on icon "button" at bounding box center [1526, 700] width 20 height 20
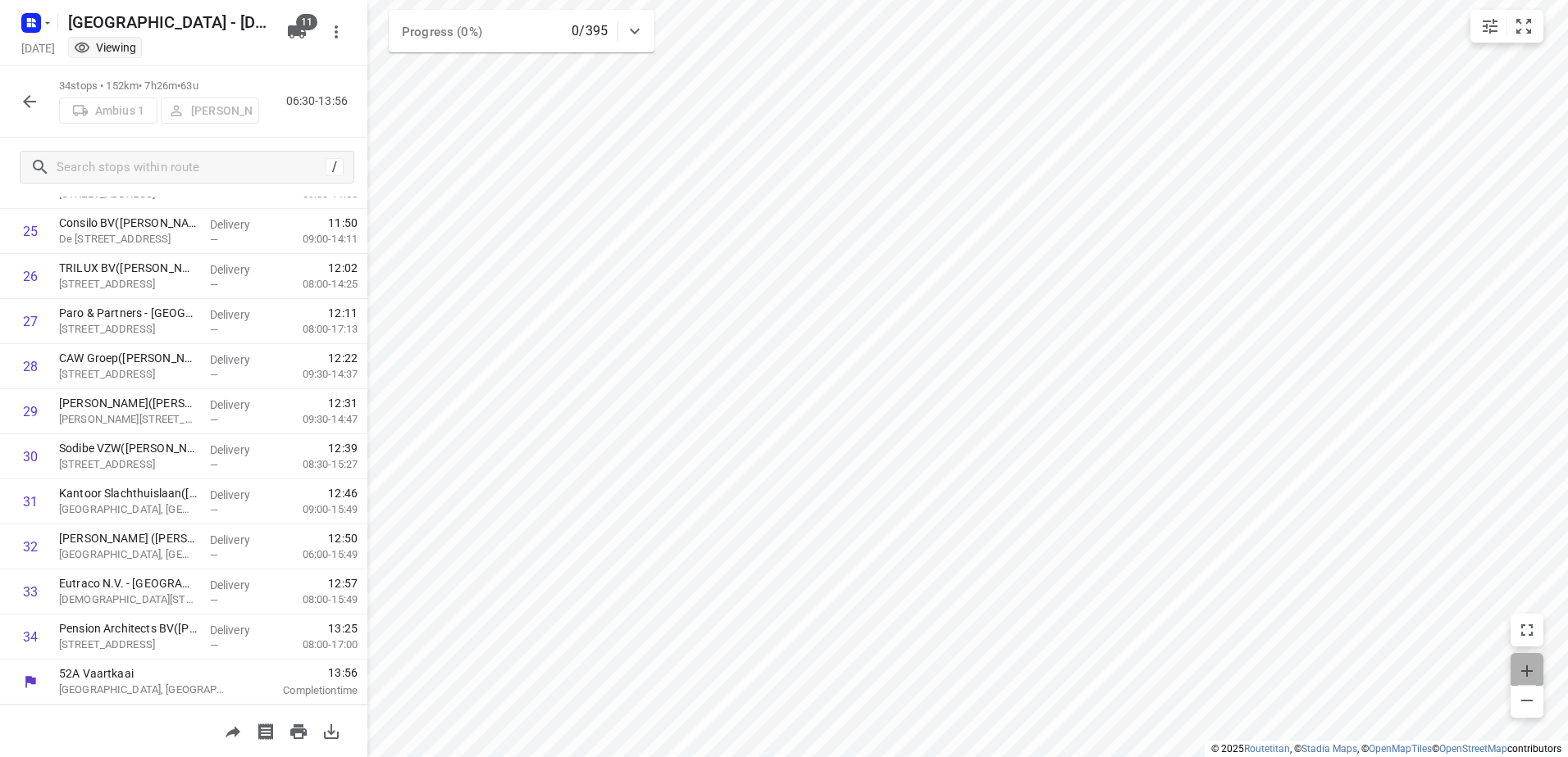
click at [1531, 661] on icon "button" at bounding box center [1526, 671] width 20 height 20
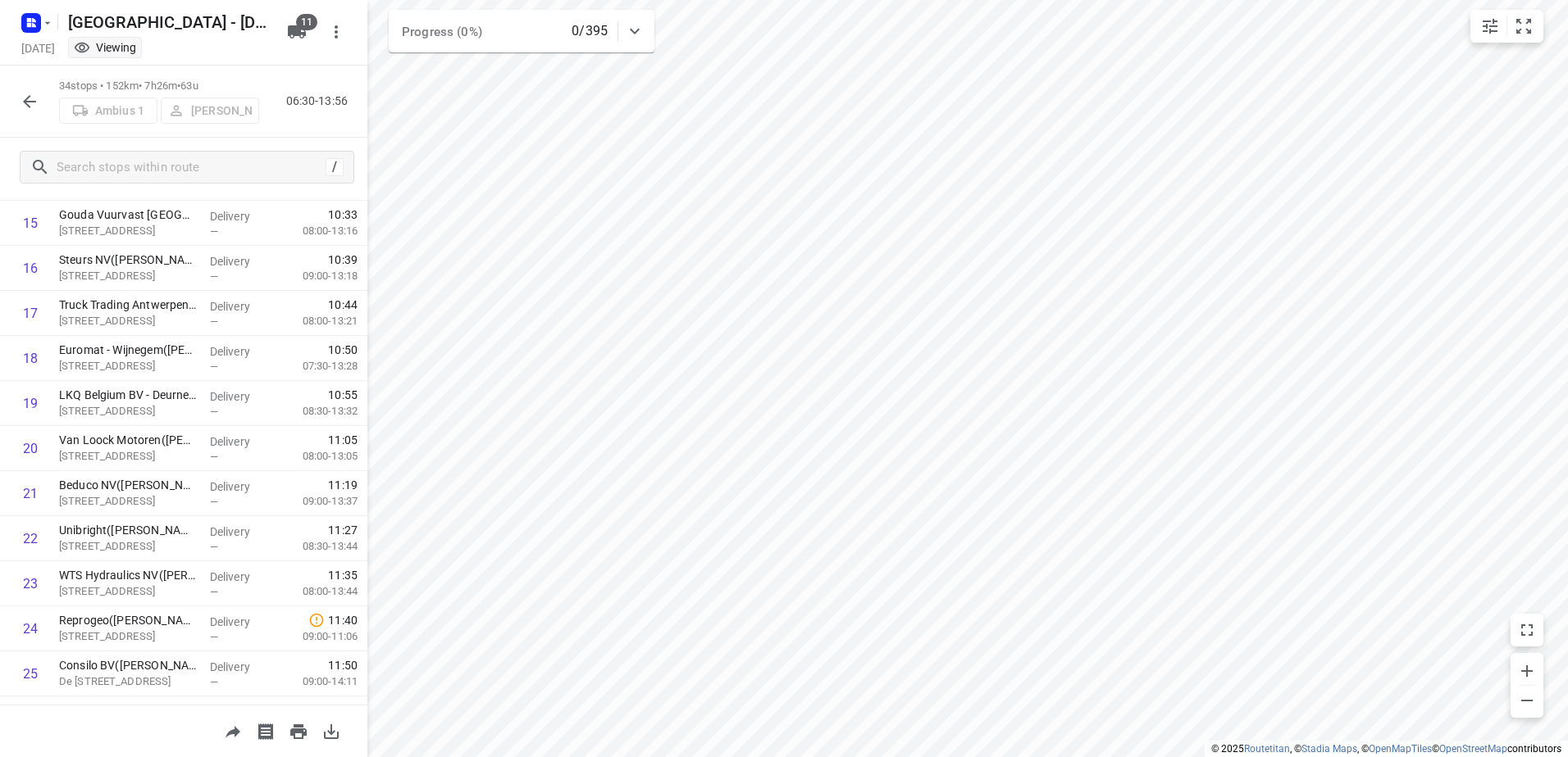
scroll to position [69, 0]
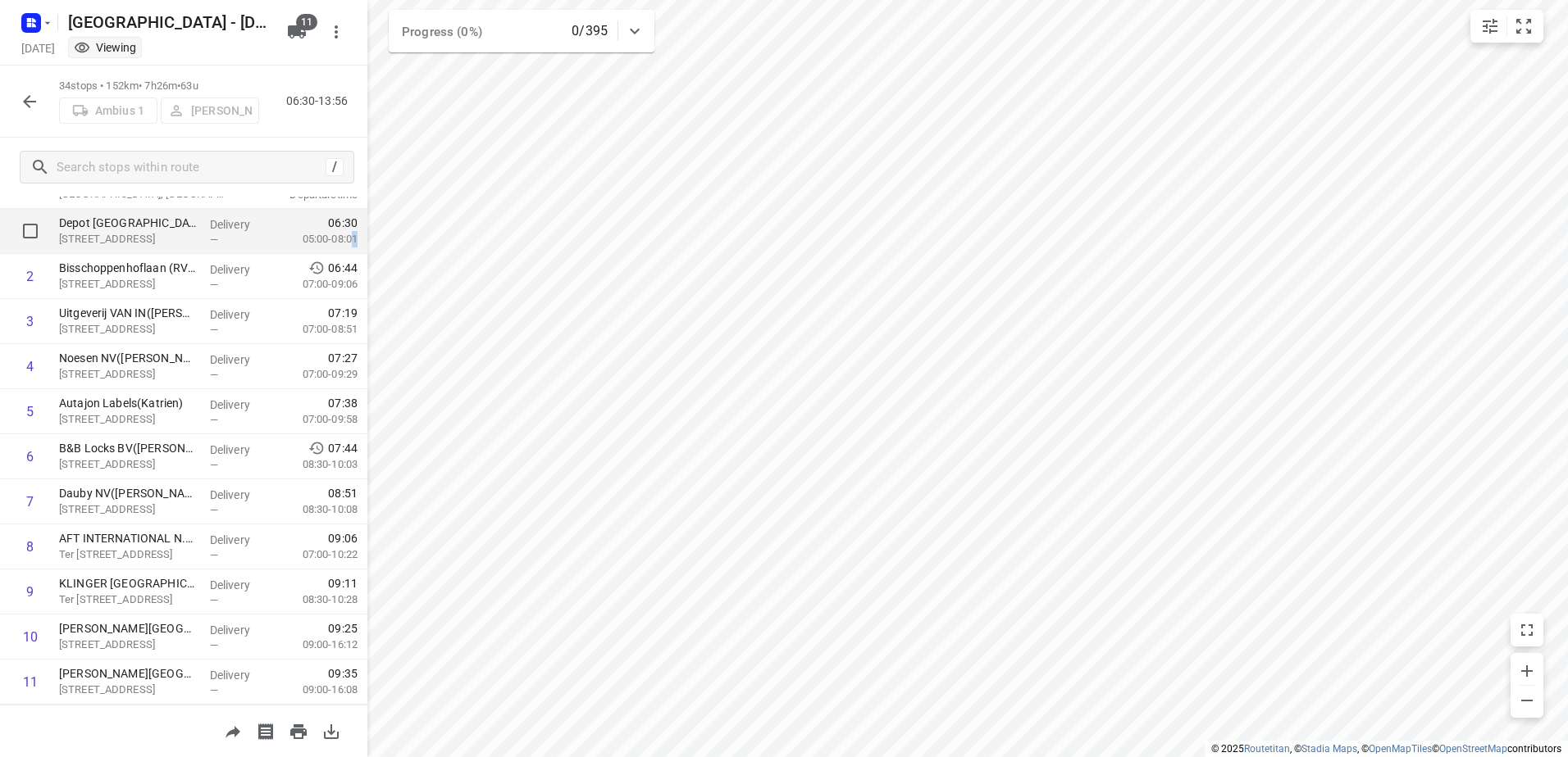
drag, startPoint x: 340, startPoint y: 248, endPoint x: 344, endPoint y: 233, distance: 15.5
click at [344, 233] on div "06:30 05:00-08:01" at bounding box center [321, 231] width 91 height 45
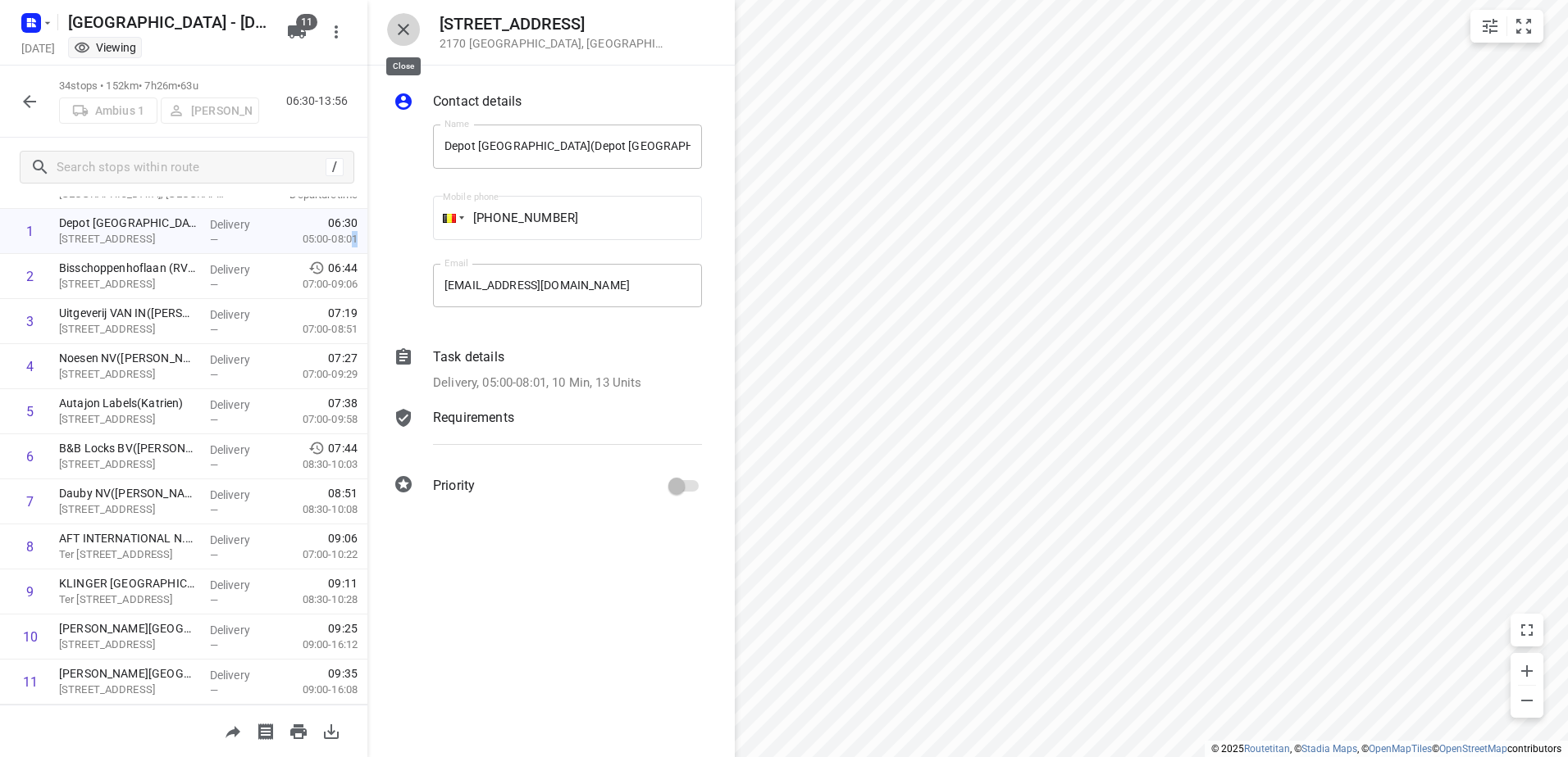
drag, startPoint x: 344, startPoint y: 233, endPoint x: 409, endPoint y: 34, distance: 209.3
click at [409, 34] on icon "button" at bounding box center [403, 29] width 20 height 20
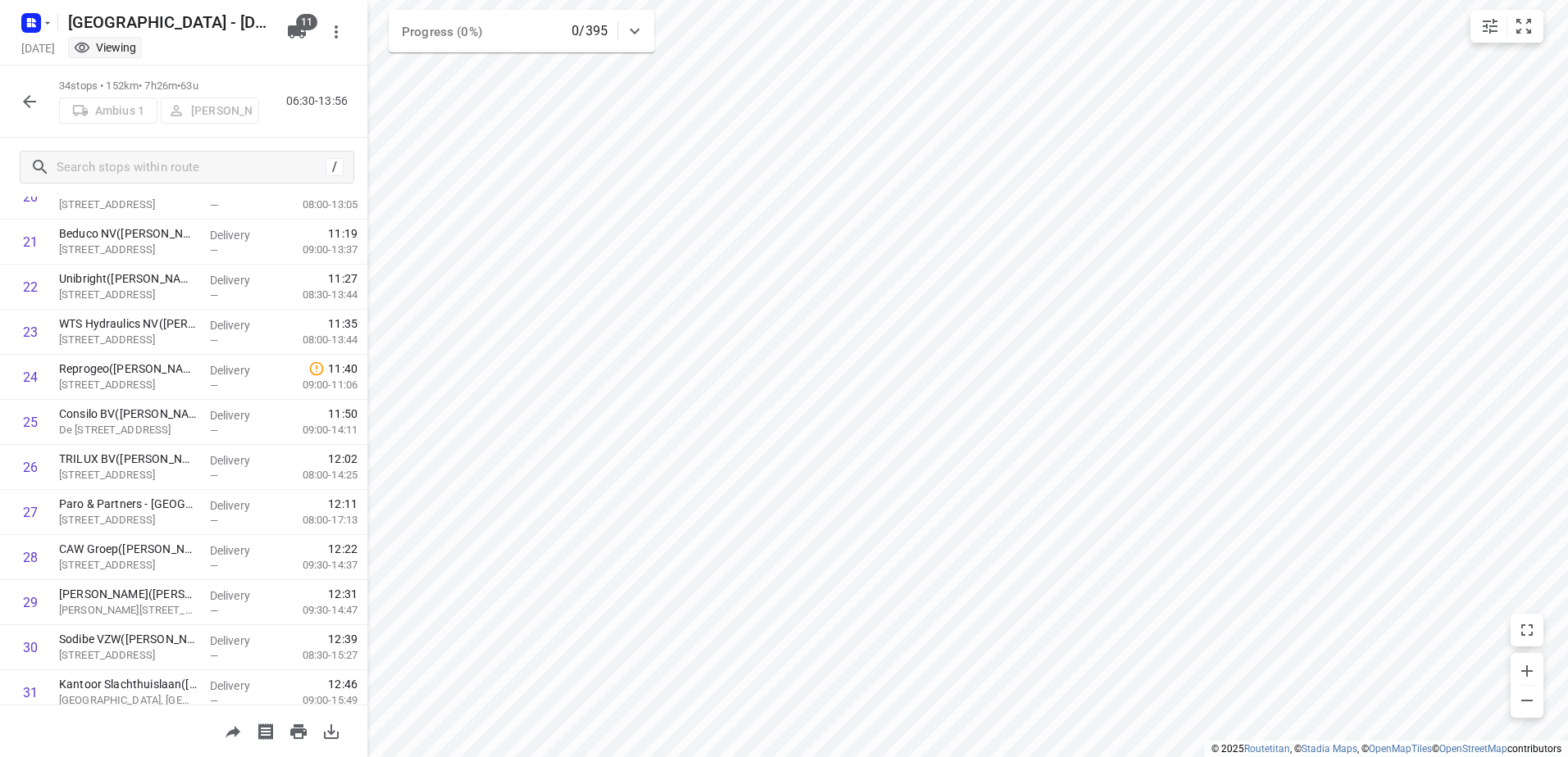
scroll to position [1151, 0]
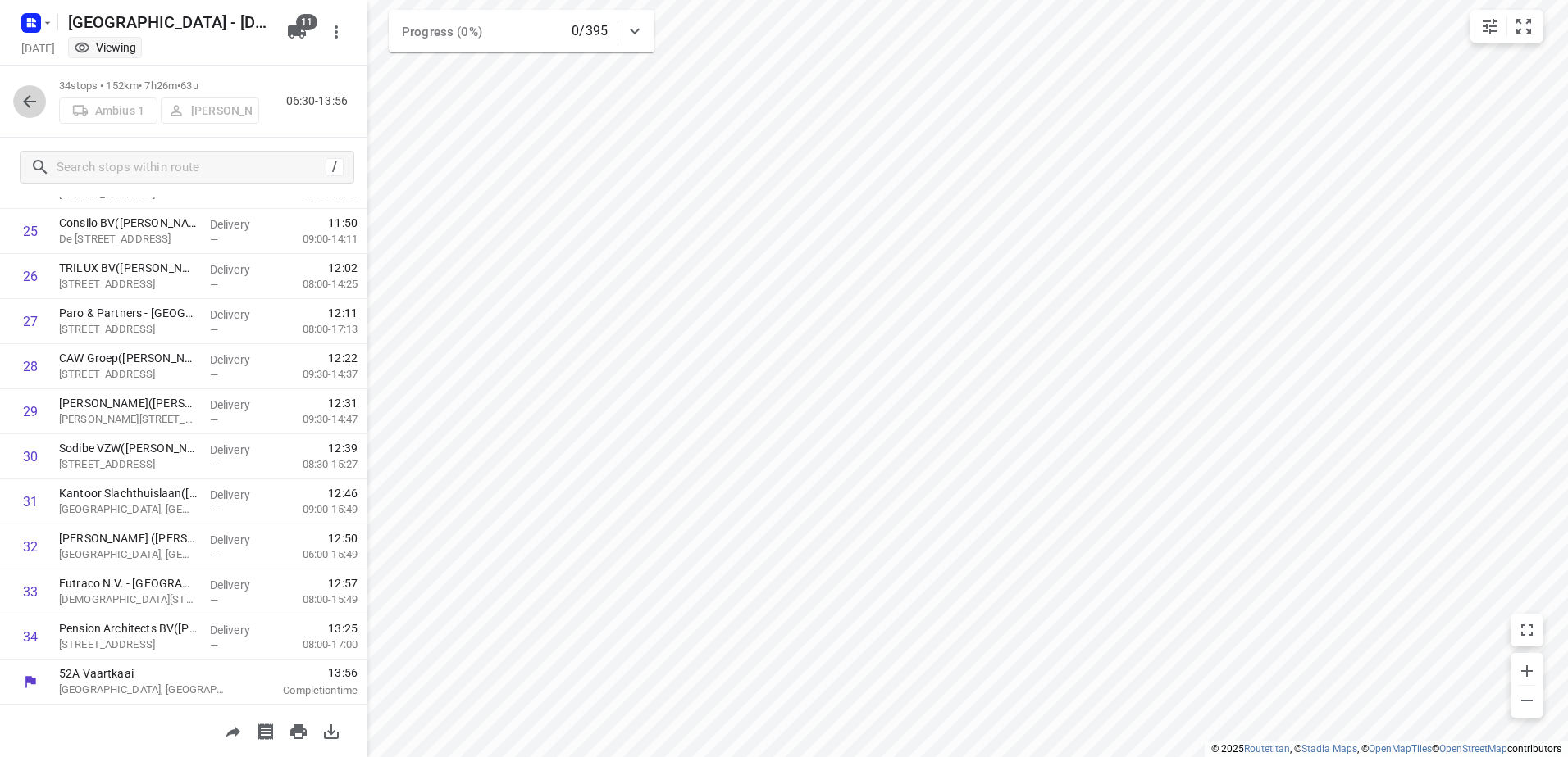
click at [37, 109] on icon "button" at bounding box center [29, 101] width 20 height 20
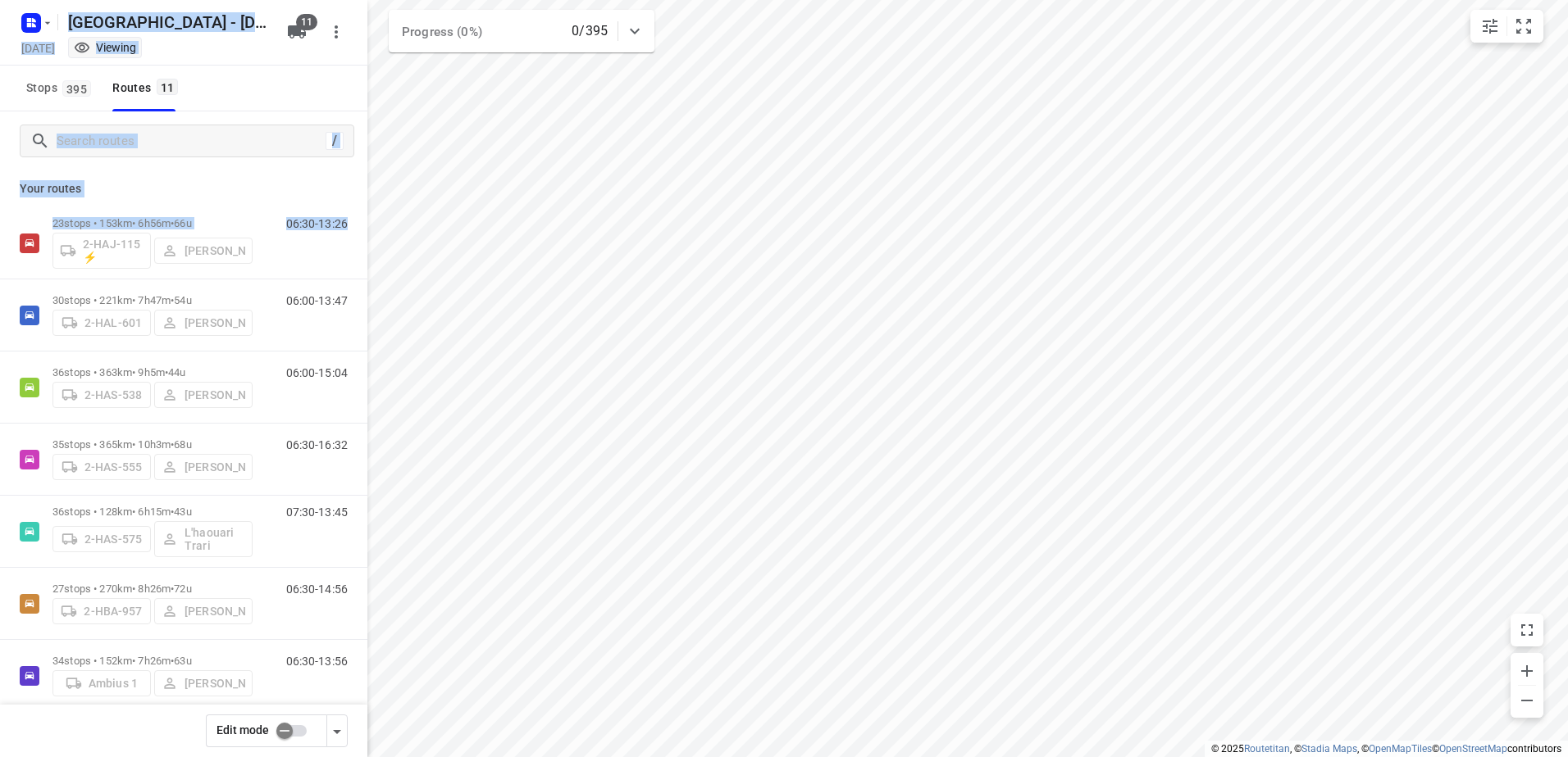
click at [373, 335] on div "i © 2025 Routetitan , © Stadia Maps , © OpenMapTiles © OpenStreetMap contributo…" at bounding box center [784, 378] width 1568 height 757
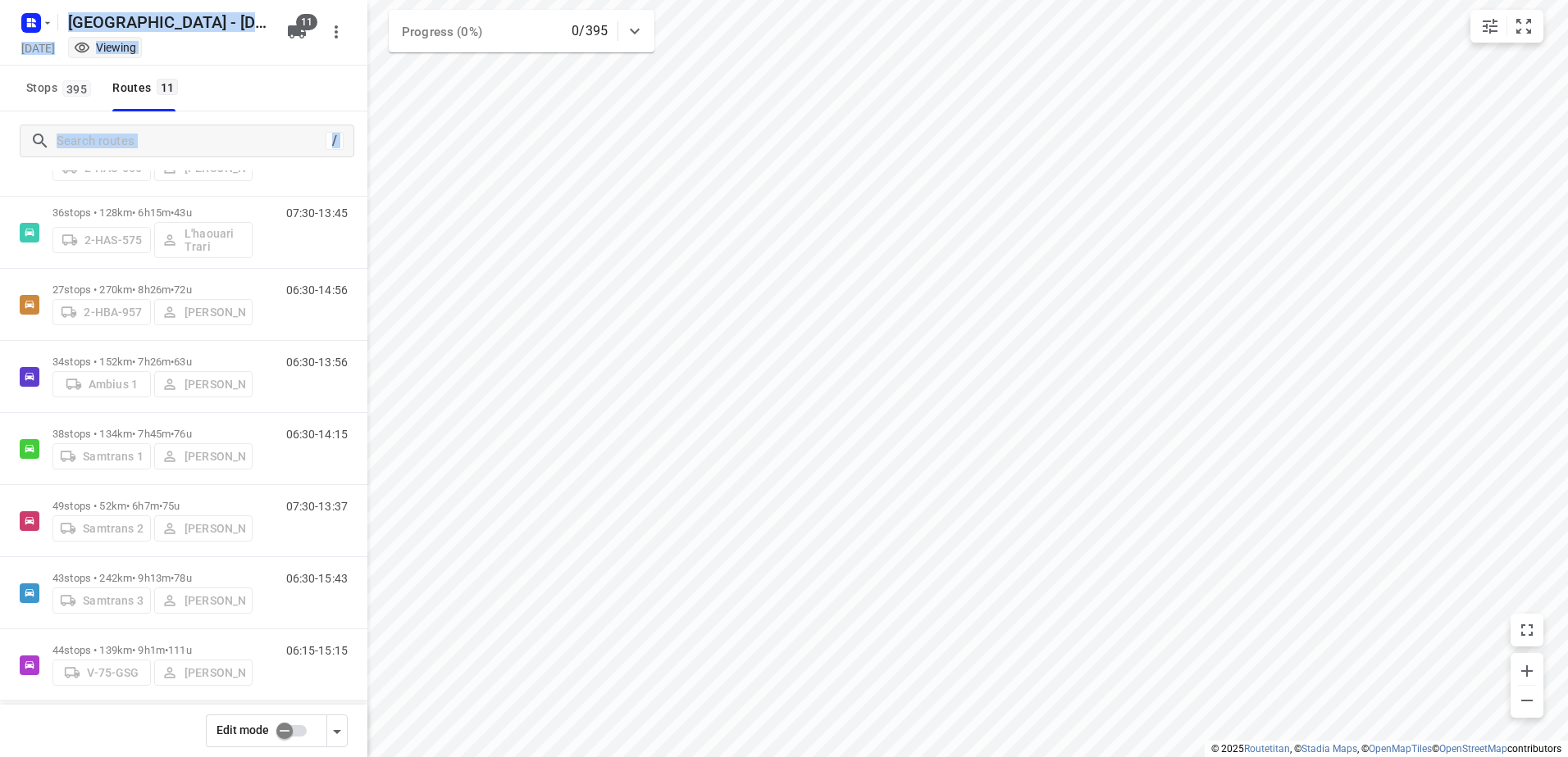
scroll to position [312, 0]
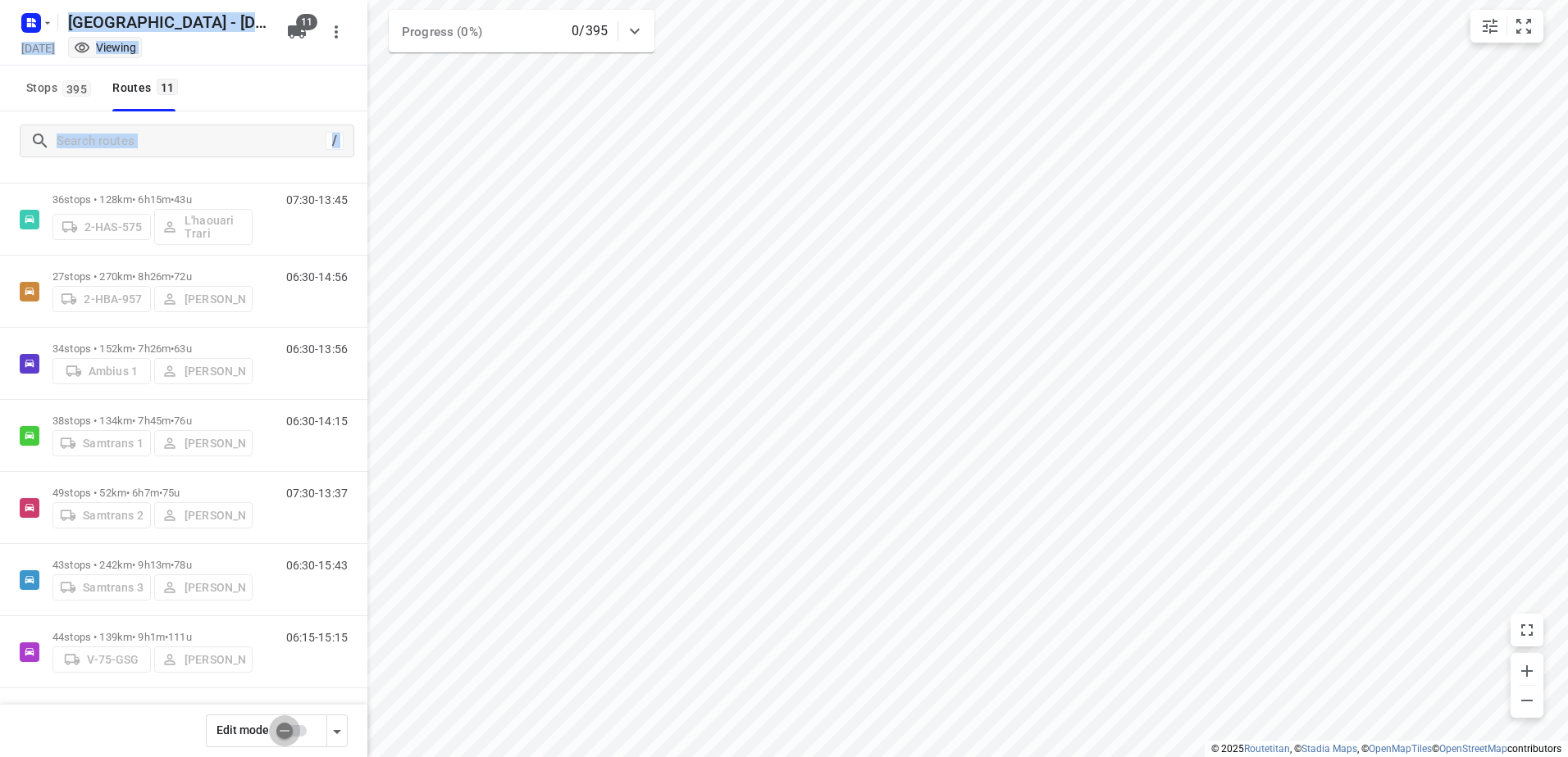
click at [284, 733] on input "checkbox" at bounding box center [284, 730] width 93 height 31
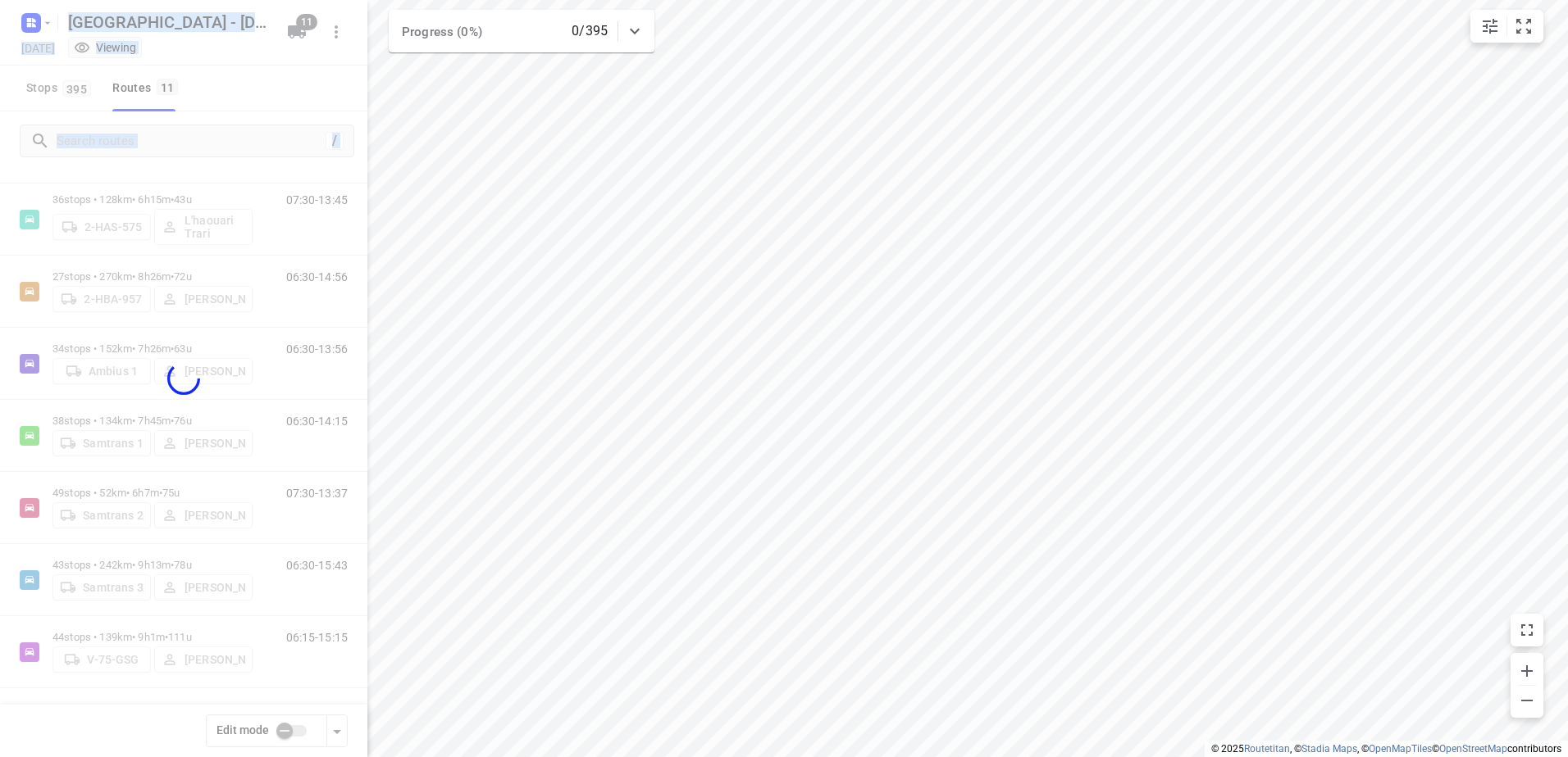
checkbox input "true"
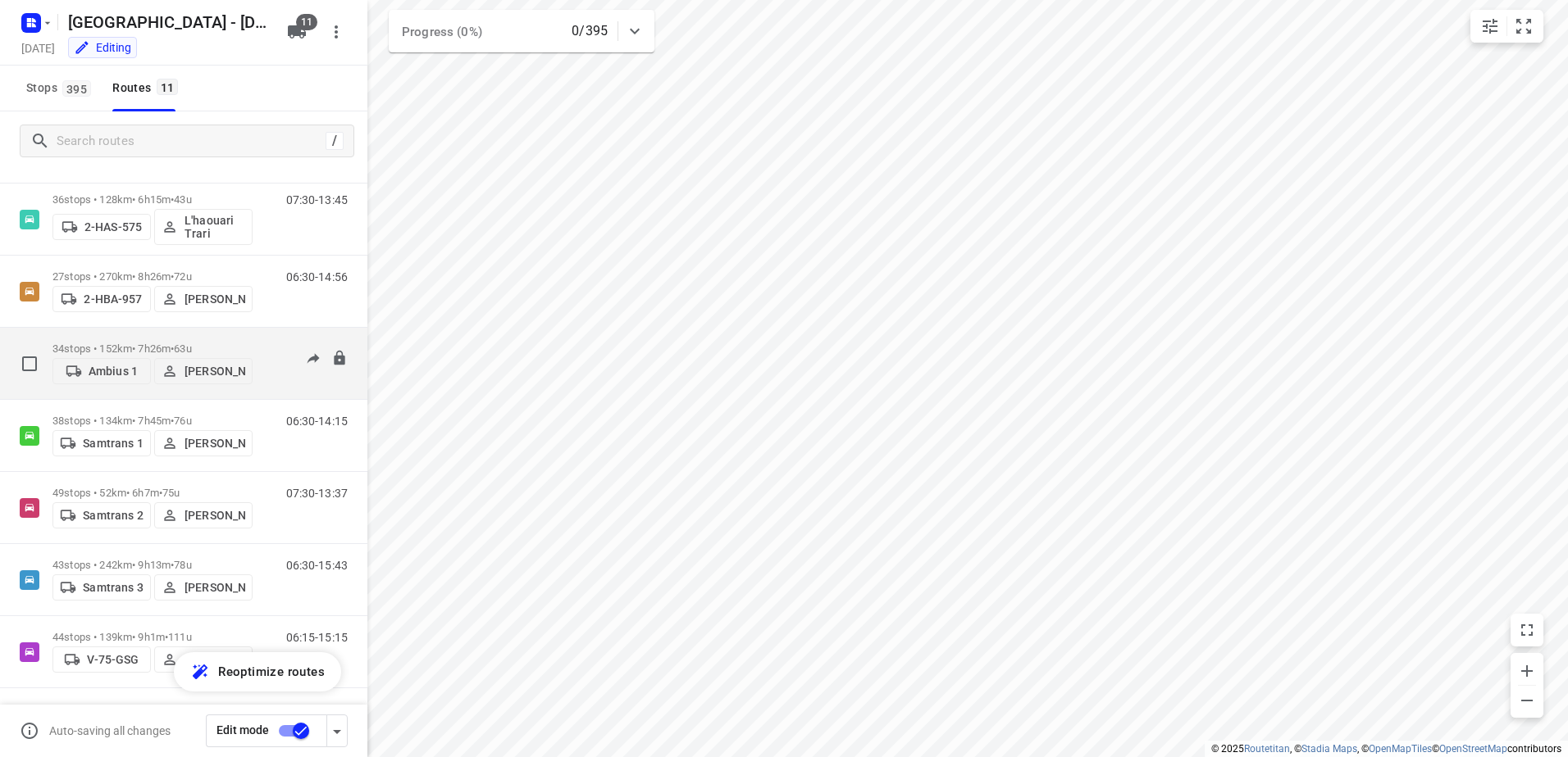
click at [155, 343] on p "34 stops • 152km • 7h26m • 63u" at bounding box center [152, 349] width 200 height 12
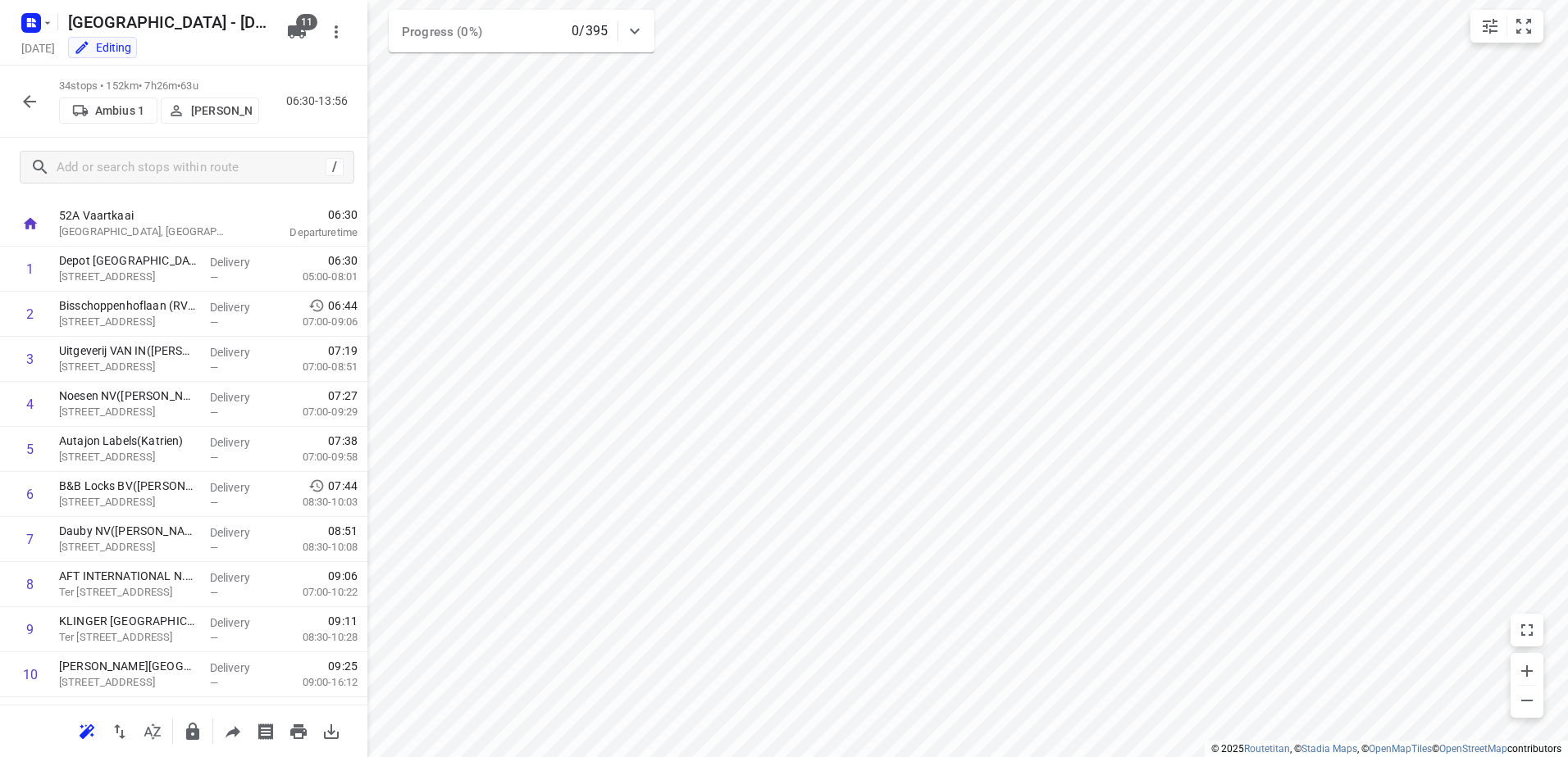
scroll to position [0, 0]
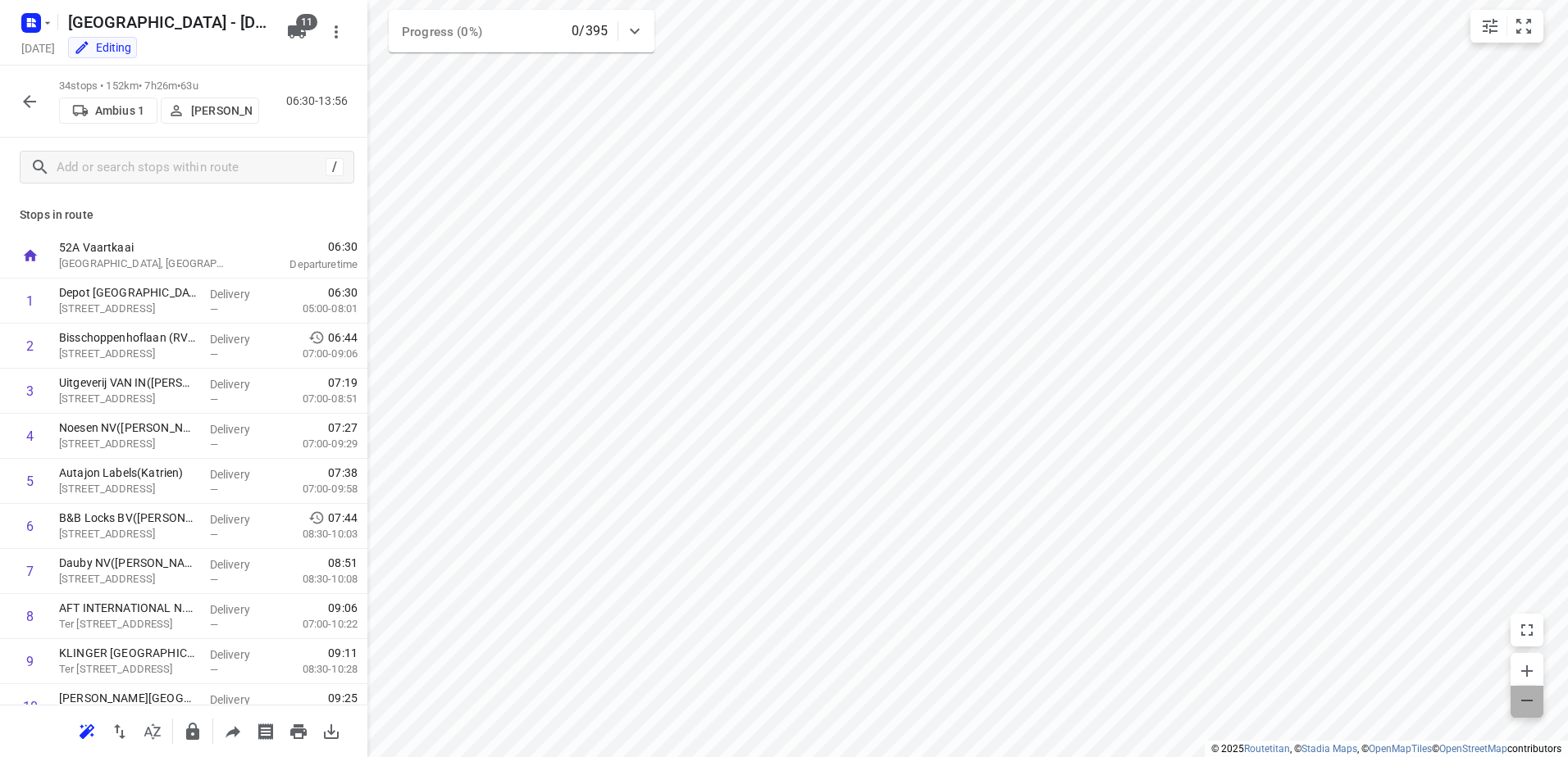
click at [1532, 696] on icon "button" at bounding box center [1526, 700] width 20 height 20
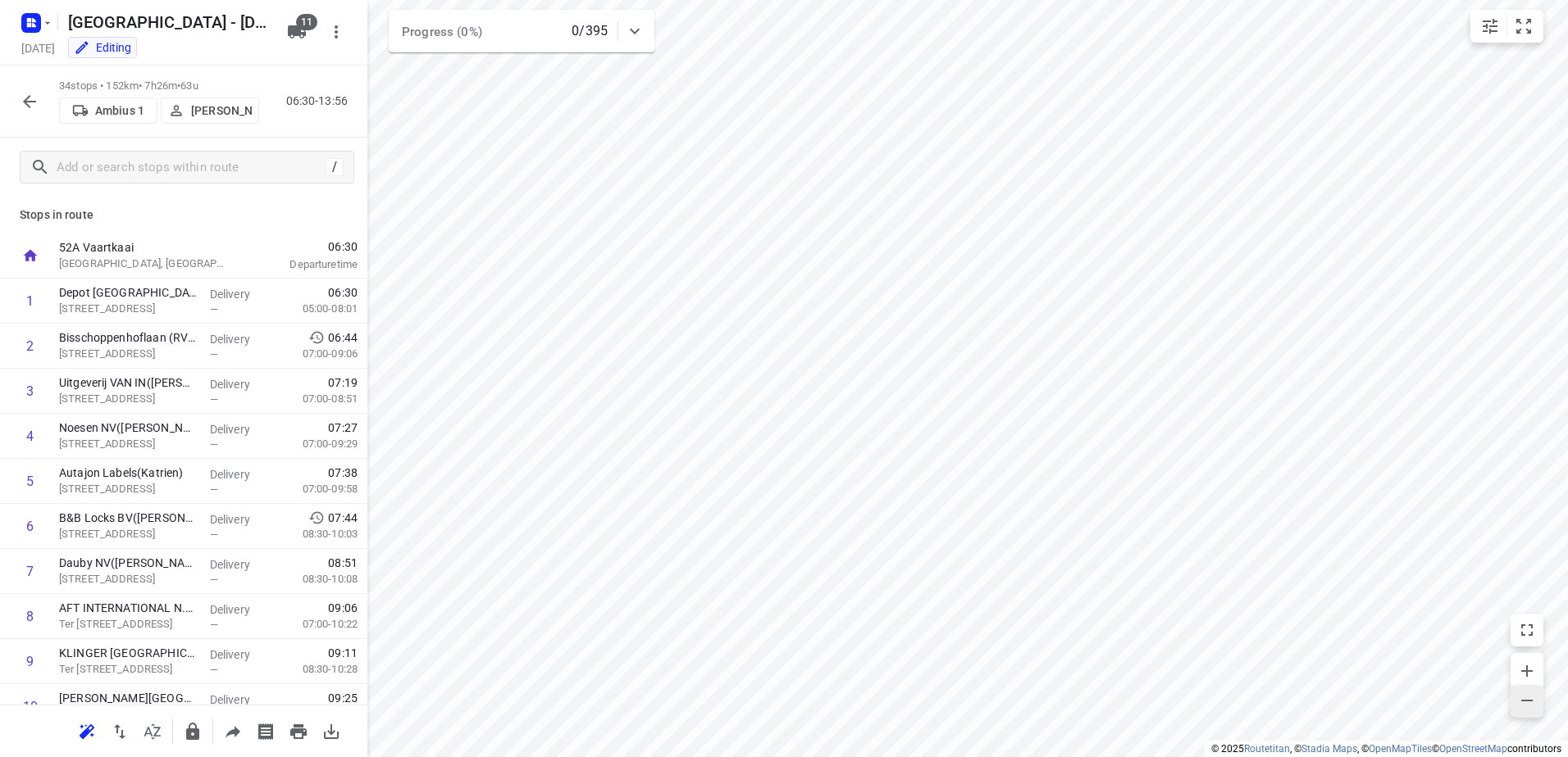
click at [1532, 696] on icon "button" at bounding box center [1526, 700] width 20 height 20
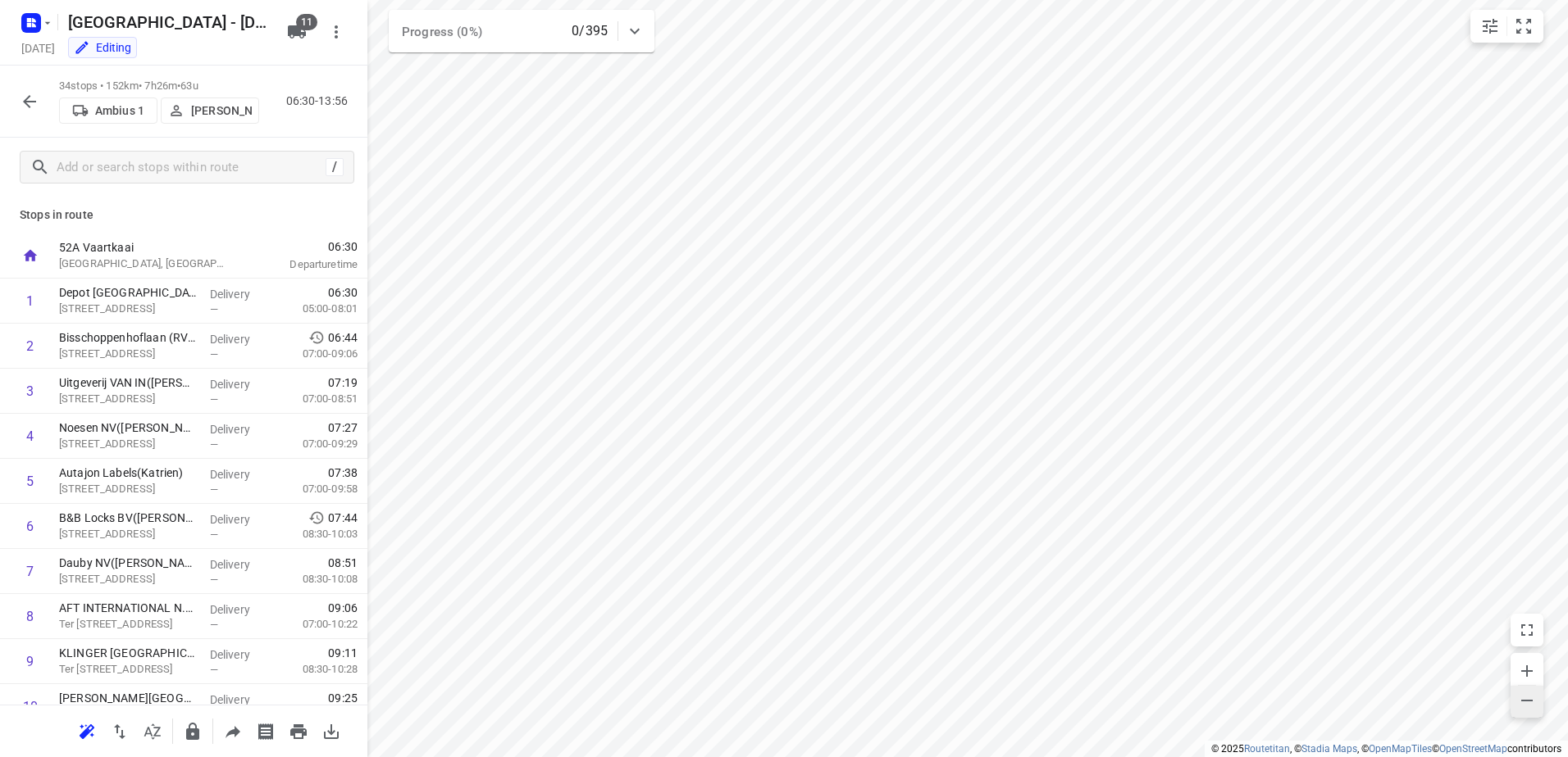
click at [1532, 696] on icon "button" at bounding box center [1526, 700] width 20 height 20
click at [1522, 711] on span "button" at bounding box center [1526, 702] width 33 height 23
